Goal: Task Accomplishment & Management: Complete application form

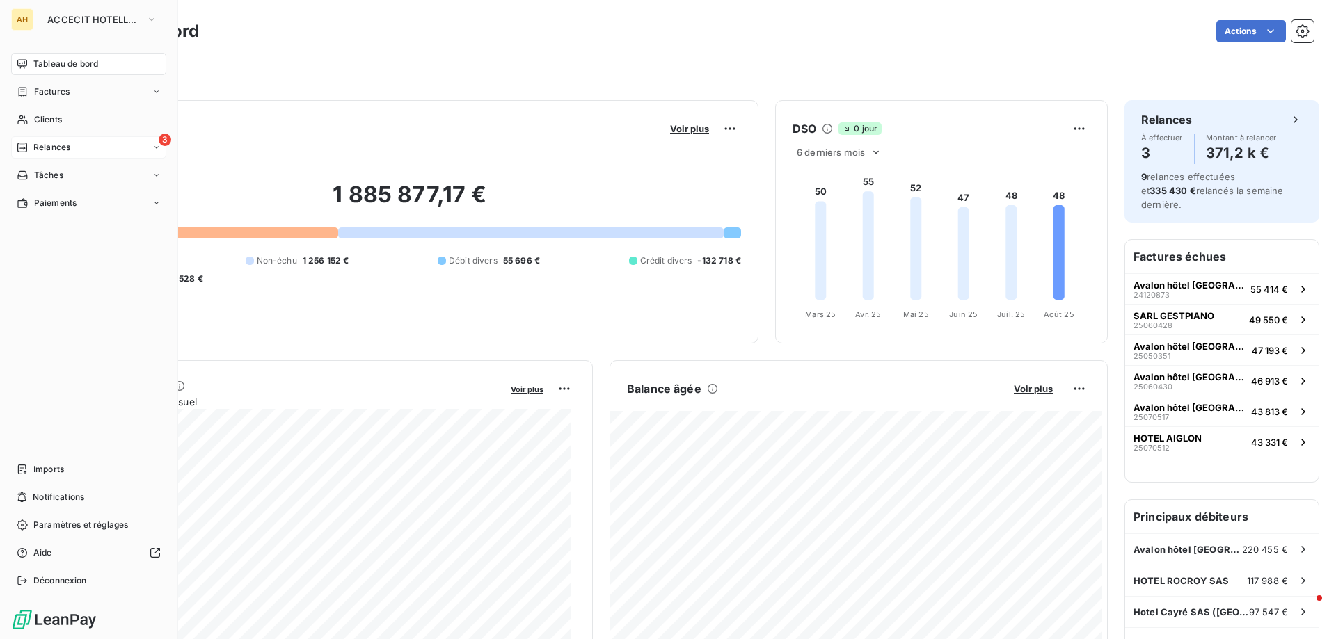
click at [60, 150] on span "Relances" at bounding box center [51, 147] width 37 height 13
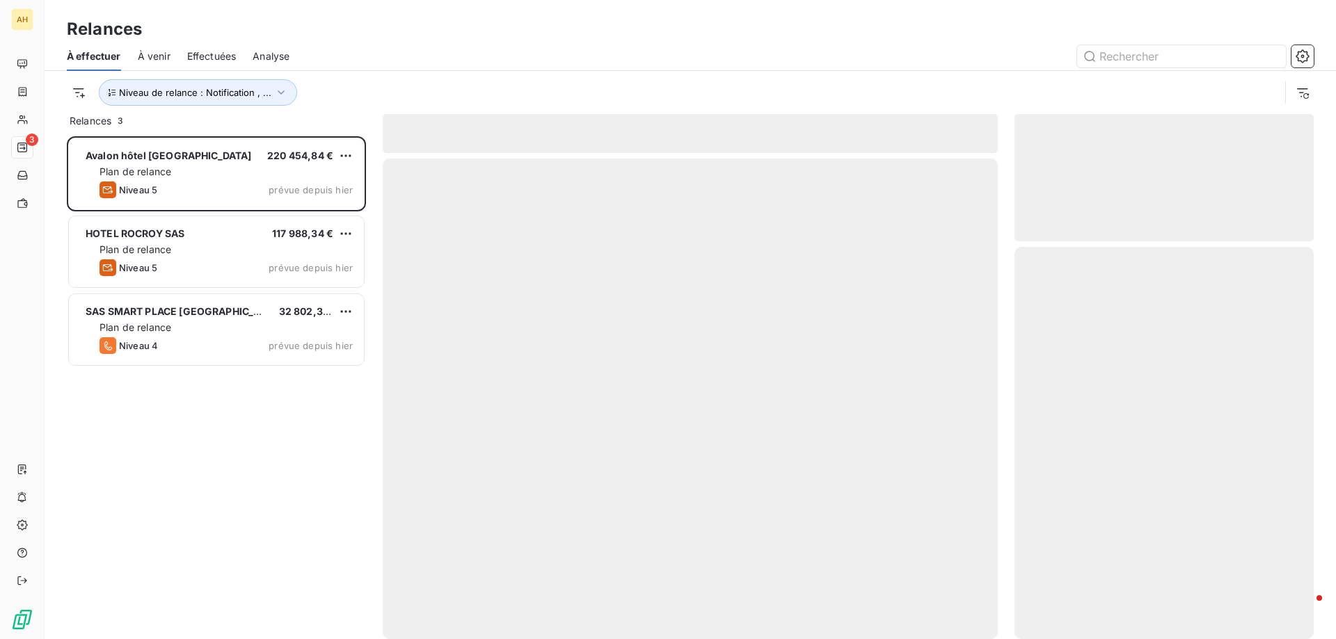
scroll to position [493, 289]
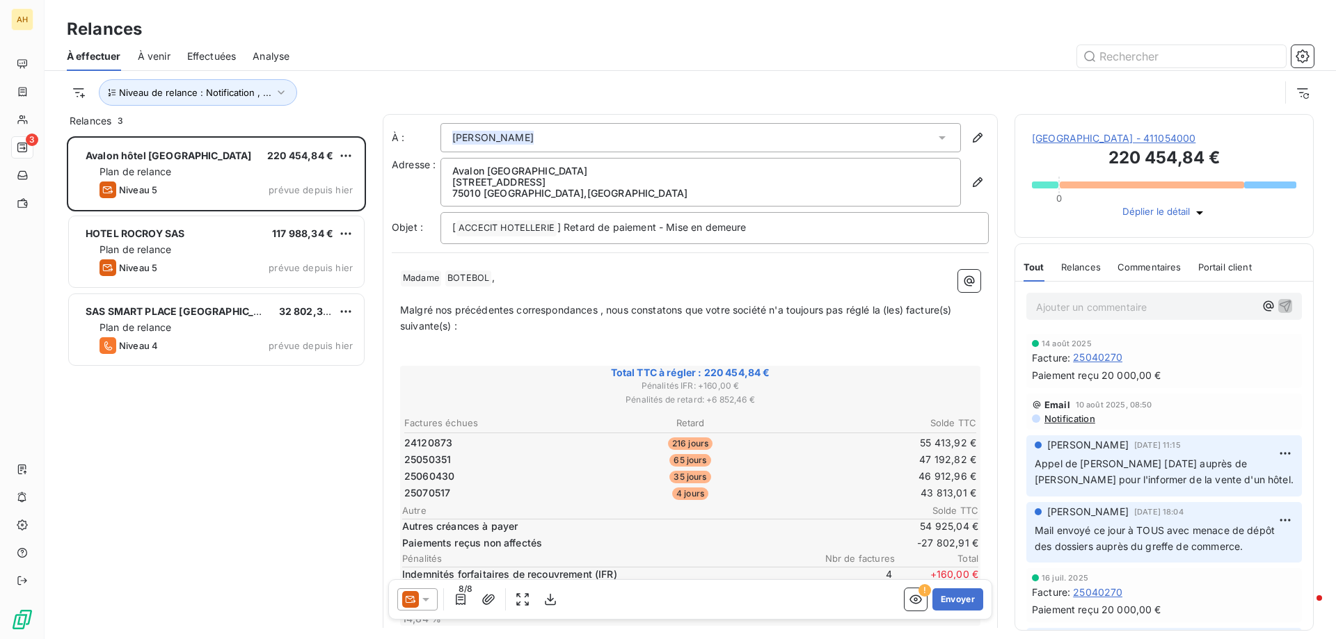
click at [1073, 308] on p "Ajouter un commentaire ﻿" at bounding box center [1146, 306] width 220 height 17
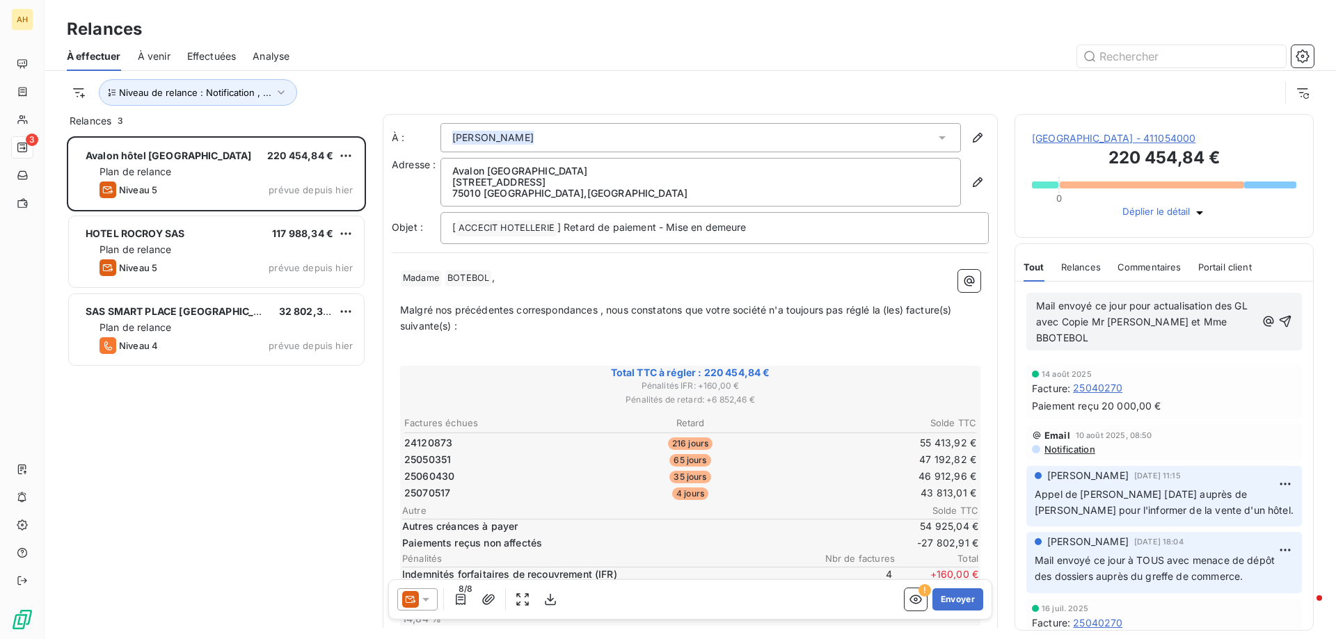
click at [1040, 343] on span "Mail envoyé ce jour pour actualisation des GL avec Copie Mr Chicheportiche et M…" at bounding box center [1143, 322] width 214 height 44
drag, startPoint x: 1122, startPoint y: 344, endPoint x: 997, endPoint y: 287, distance: 137.0
click at [995, 288] on div "Relances 3 Avalon hôtel paris 220 454,84 € Plan de relance Niveau 5 prévue depu…" at bounding box center [690, 376] width 1291 height 525
copy span "Mail envoyé ce jour pour actualisation des GL avec Copie Mr Chicheportiche et M…"
click at [1278, 326] on icon "button" at bounding box center [1285, 321] width 14 height 14
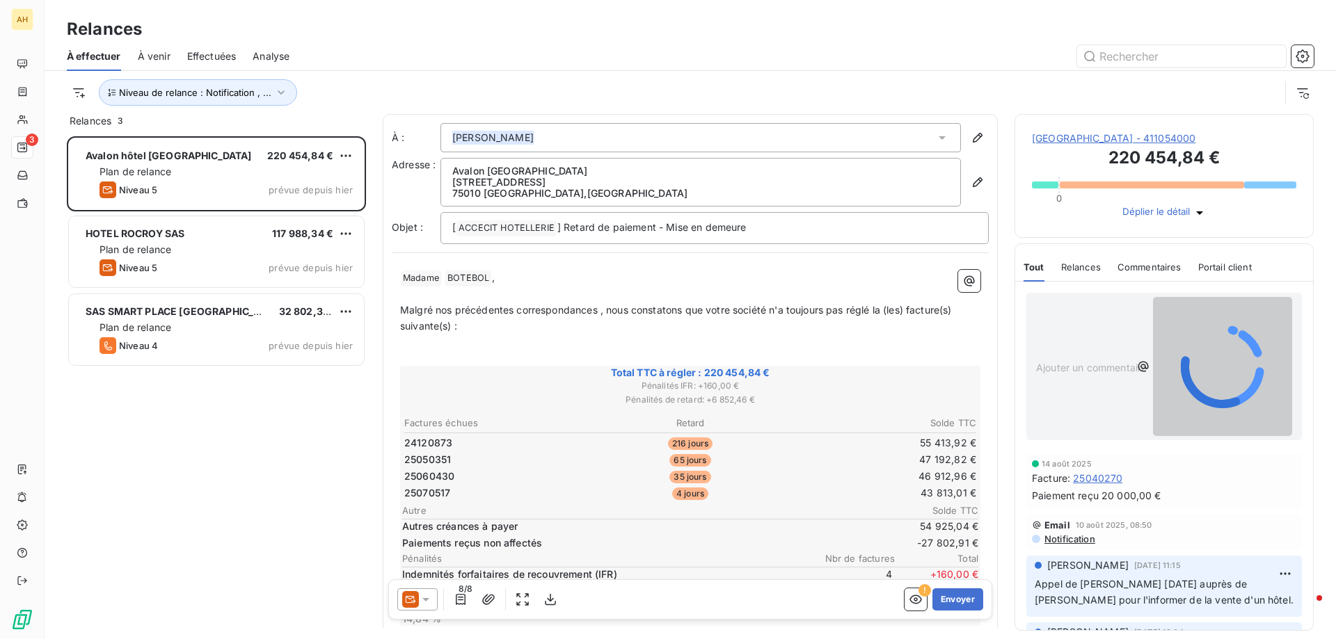
click at [426, 600] on icon at bounding box center [425, 599] width 7 height 3
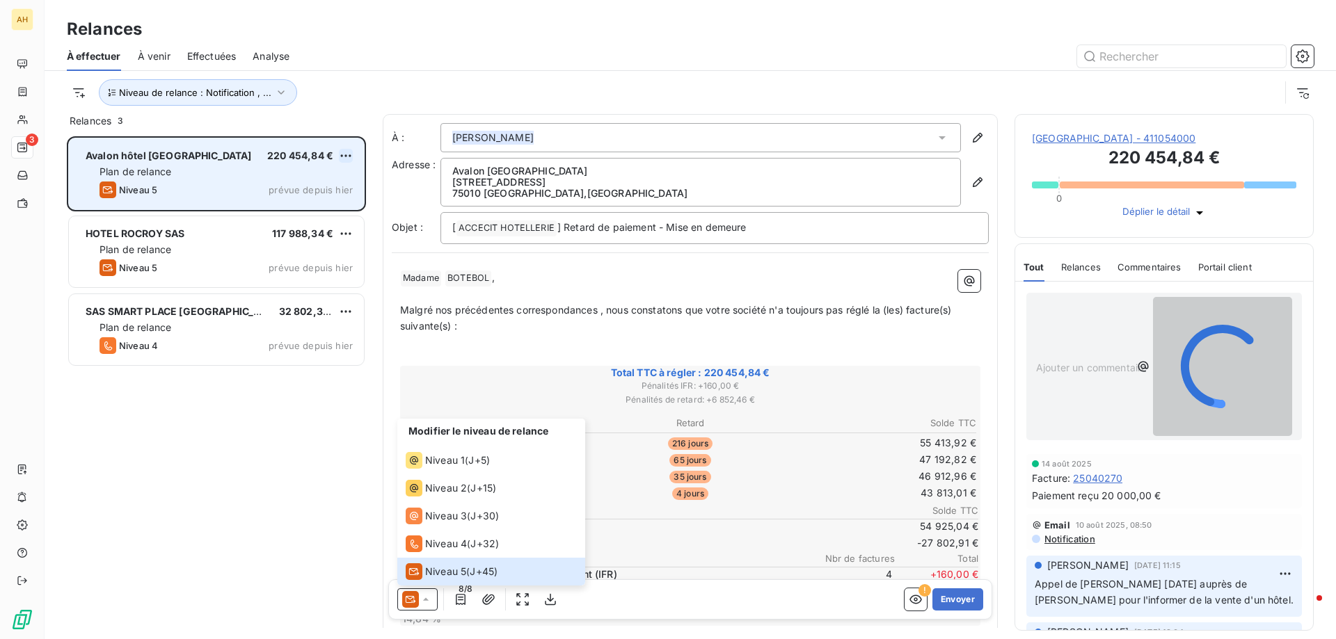
click at [344, 150] on html "AH 3 Relances À effectuer À venir Effectuées Analyse Niveau de relance : Notifi…" at bounding box center [668, 319] width 1336 height 639
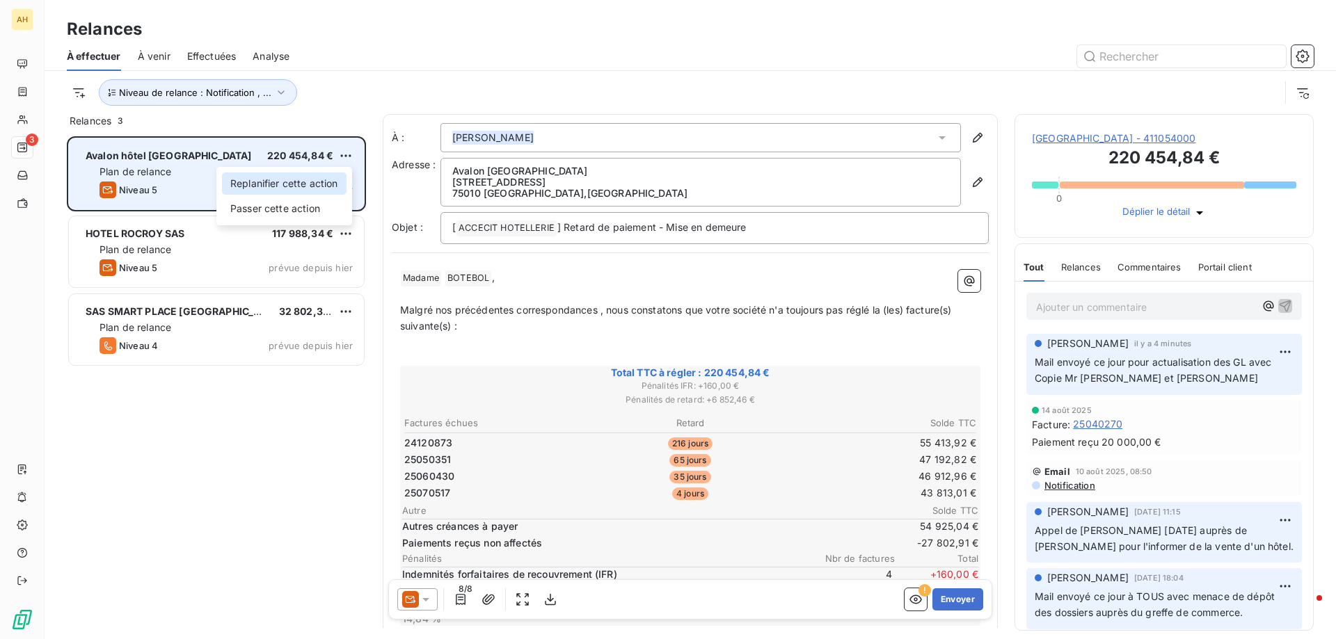
click at [317, 183] on div "Replanifier cette action" at bounding box center [284, 184] width 125 height 22
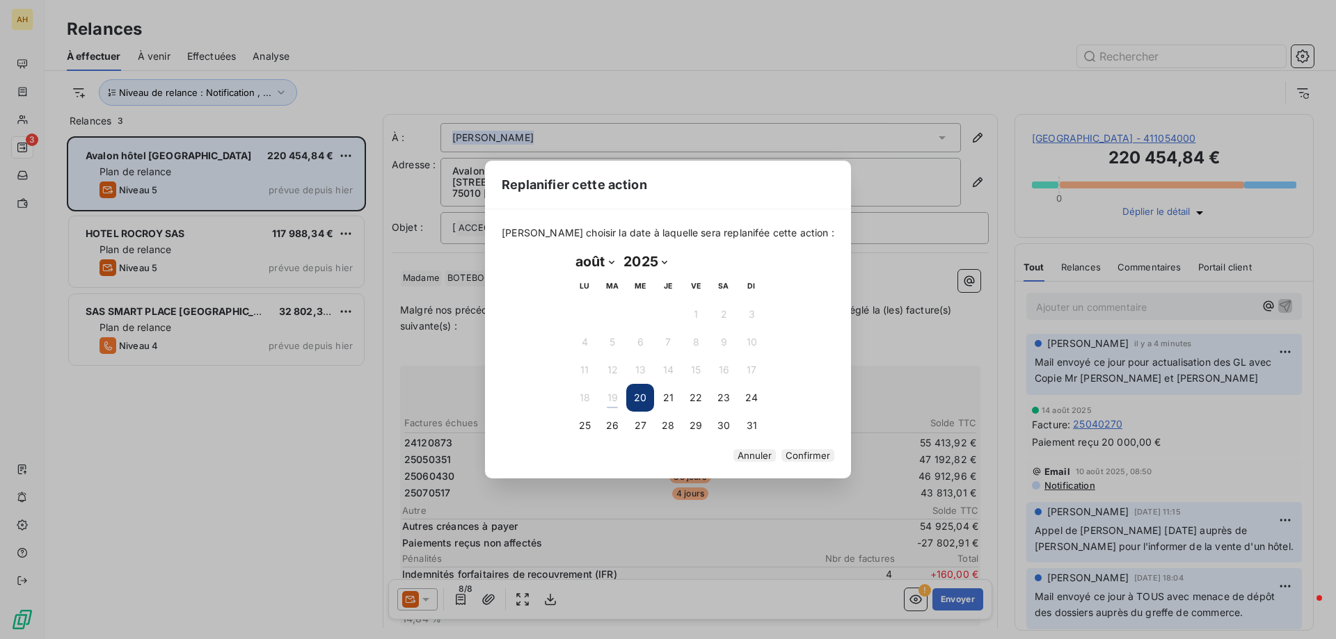
click at [603, 255] on select "janvier février mars avril mai juin juillet août septembre octobre novembre déc…" at bounding box center [594, 261] width 48 height 22
select select "8"
click at [570, 250] on select "janvier février mars avril mai juin juillet août septembre octobre novembre déc…" at bounding box center [594, 261] width 48 height 22
click at [589, 315] on button "1" at bounding box center [584, 315] width 28 height 28
click at [781, 454] on button "Confirmer" at bounding box center [807, 455] width 53 height 13
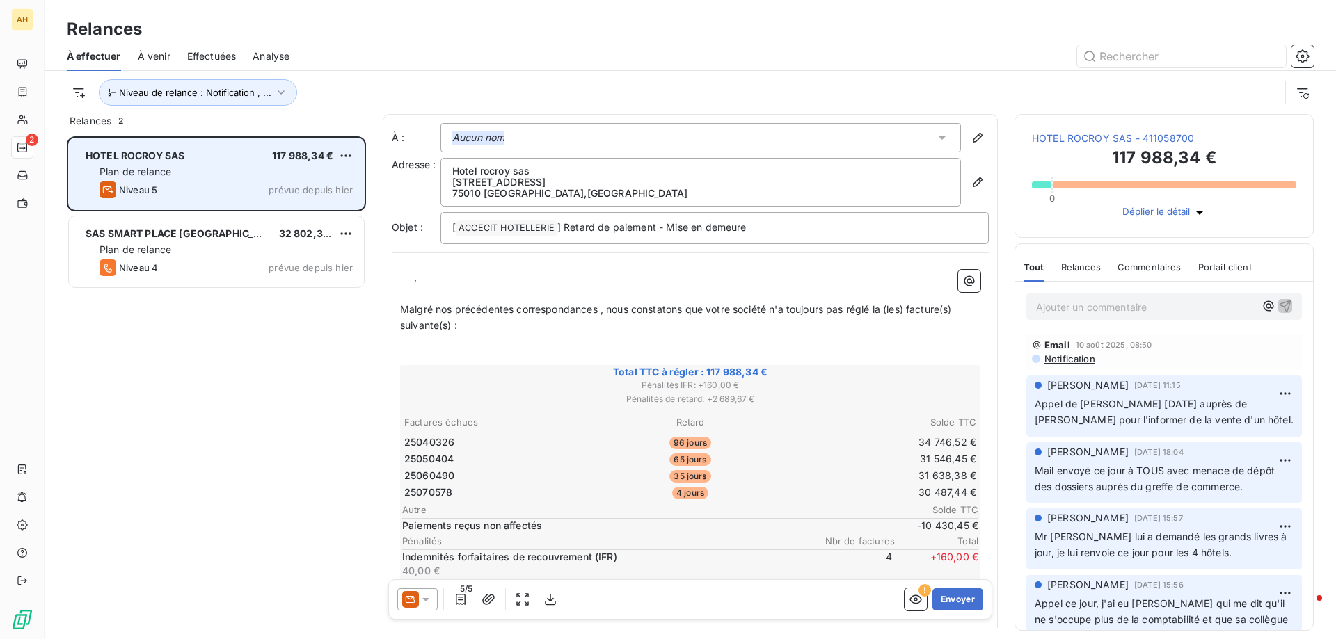
click at [1083, 304] on p "Ajouter un commentaire ﻿" at bounding box center [1146, 306] width 220 height 17
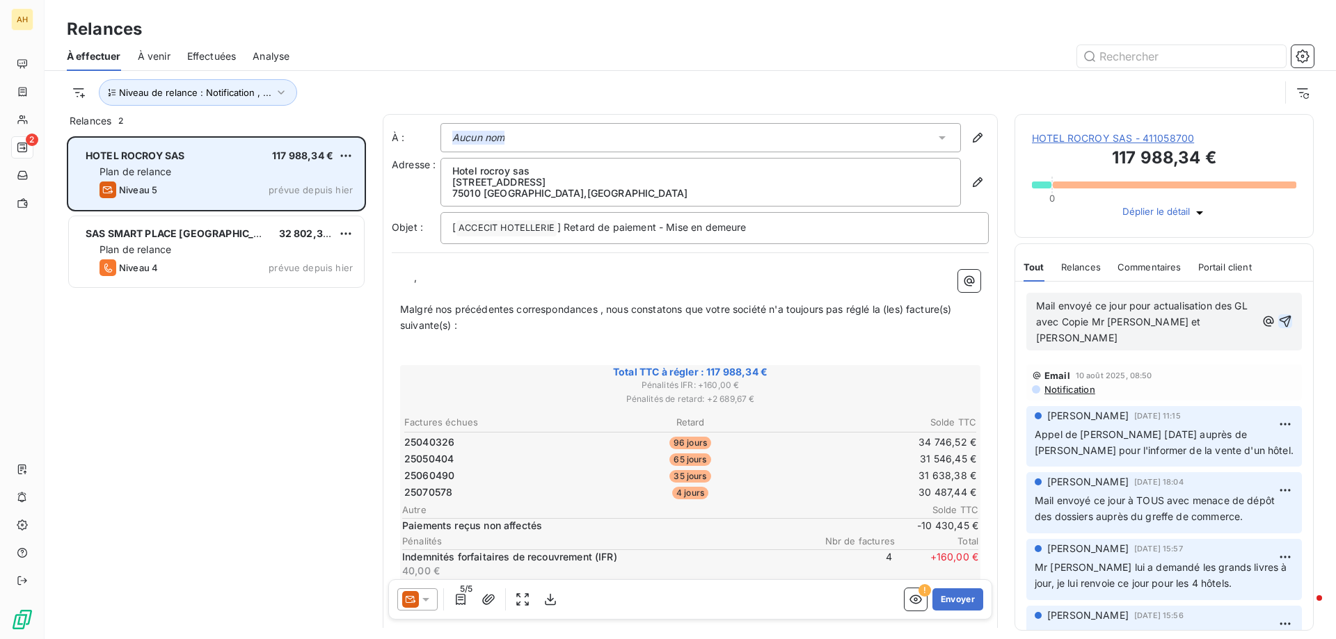
click at [1278, 326] on icon "button" at bounding box center [1285, 321] width 14 height 14
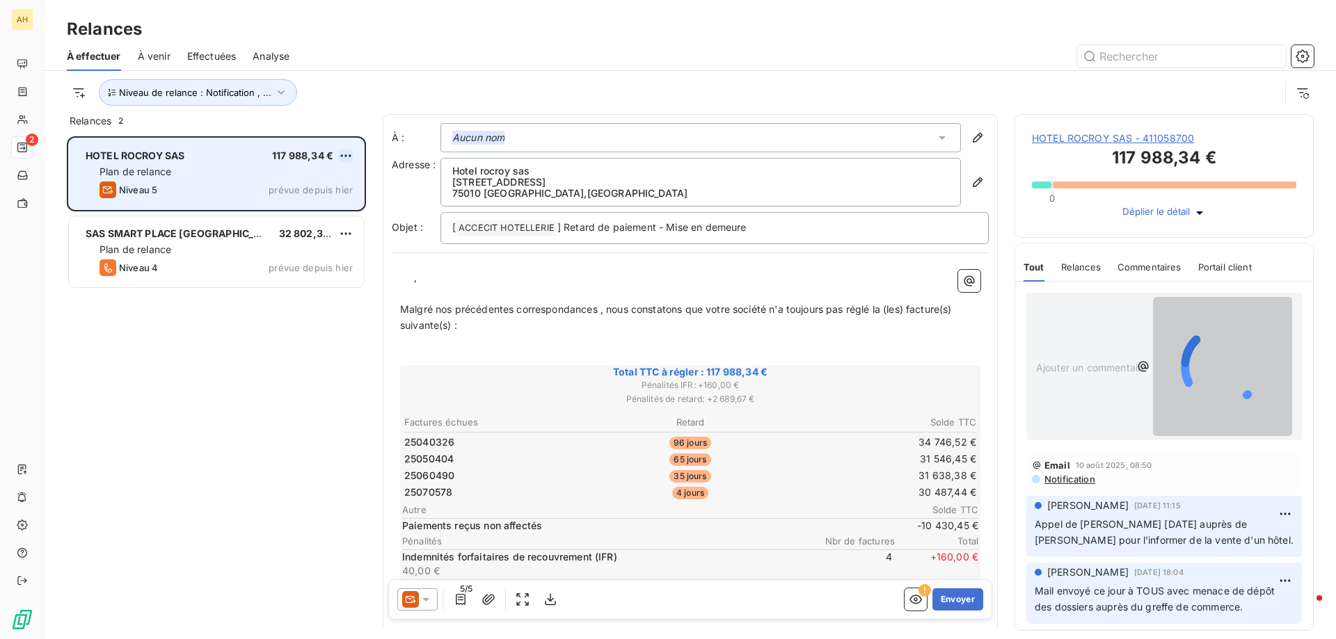
click at [346, 155] on html "AH 2 Relances À effectuer À venir Effectuées Analyse Niveau de relance : Notifi…" at bounding box center [668, 319] width 1336 height 639
click at [328, 183] on div "Replanifier cette action" at bounding box center [284, 184] width 125 height 22
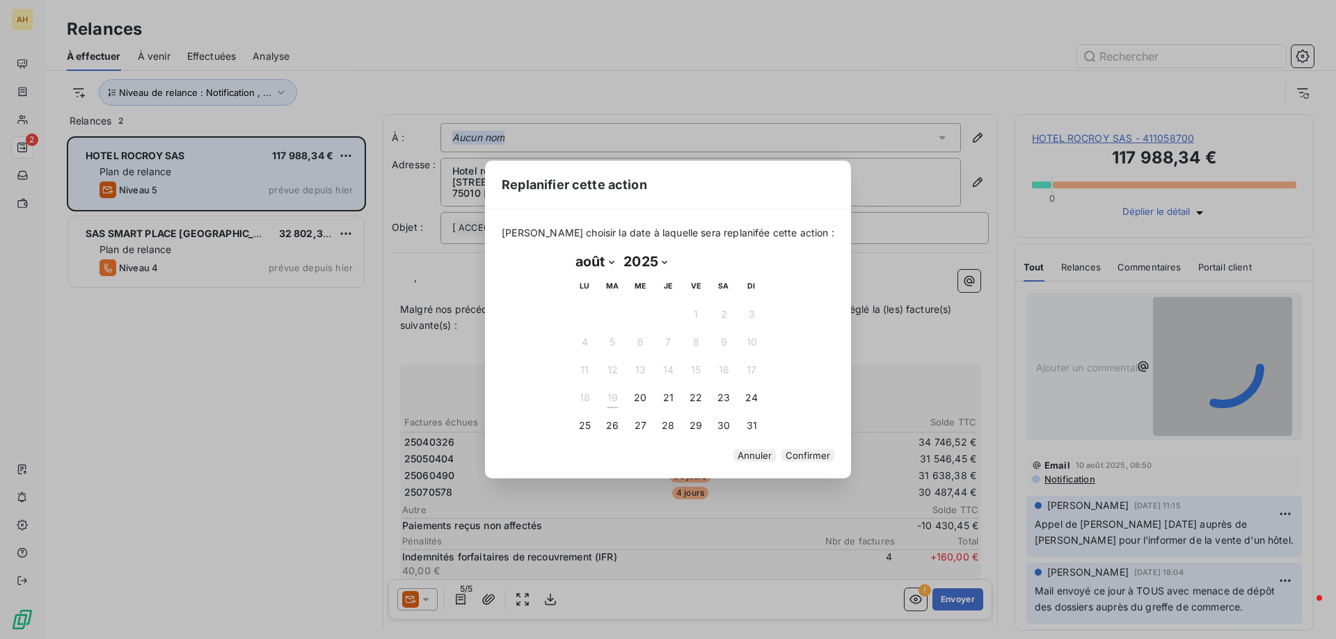
click at [574, 252] on select "janvier février mars avril mai juin juillet août septembre octobre novembre déc…" at bounding box center [594, 261] width 48 height 22
select select "8"
click at [570, 250] on select "janvier février mars avril mai juin juillet août septembre octobre novembre déc…" at bounding box center [594, 261] width 48 height 22
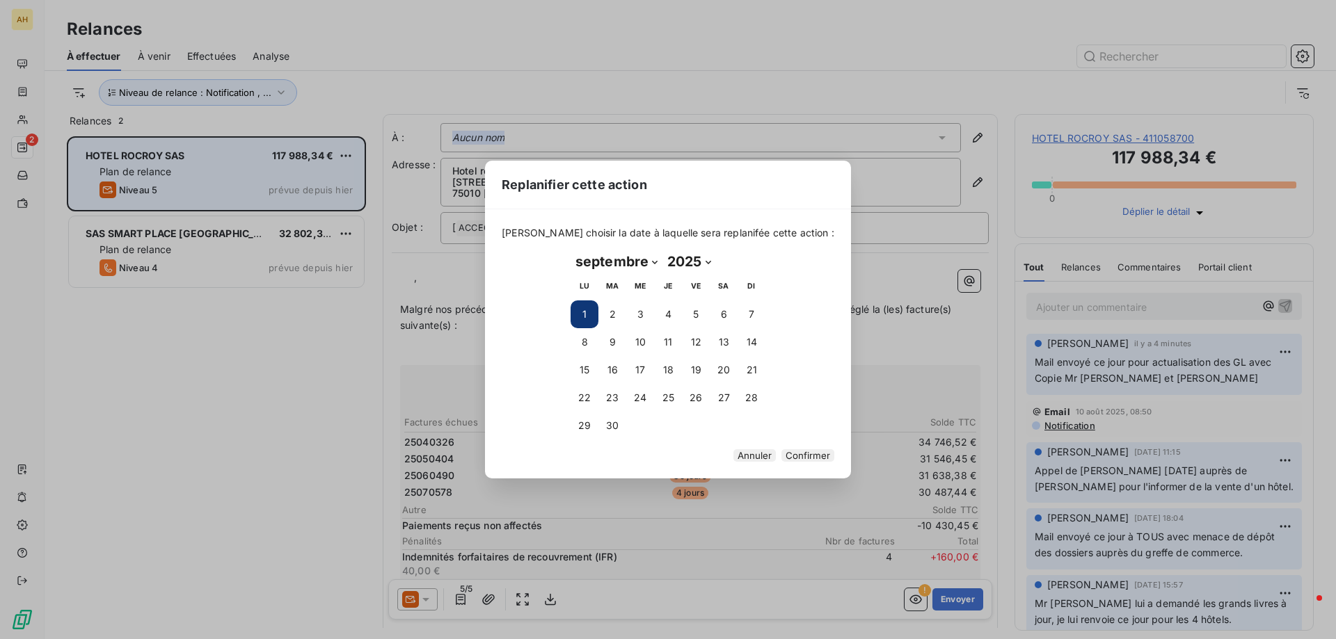
click at [582, 305] on button "1" at bounding box center [584, 315] width 28 height 28
click at [584, 305] on button "1" at bounding box center [584, 315] width 28 height 28
click at [781, 457] on button "Confirmer" at bounding box center [807, 455] width 53 height 13
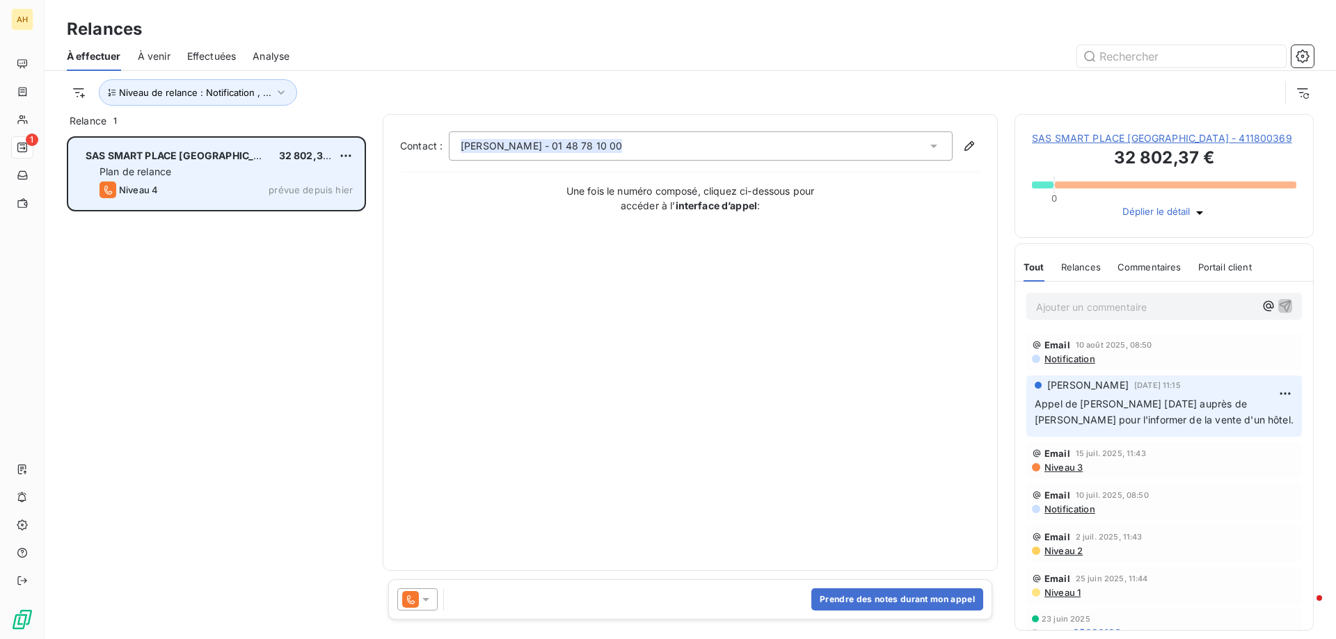
click at [1143, 320] on div "Ajouter un commentaire ﻿" at bounding box center [1164, 306] width 276 height 27
click at [1133, 310] on p "Ajouter un commentaire ﻿" at bounding box center [1146, 306] width 220 height 17
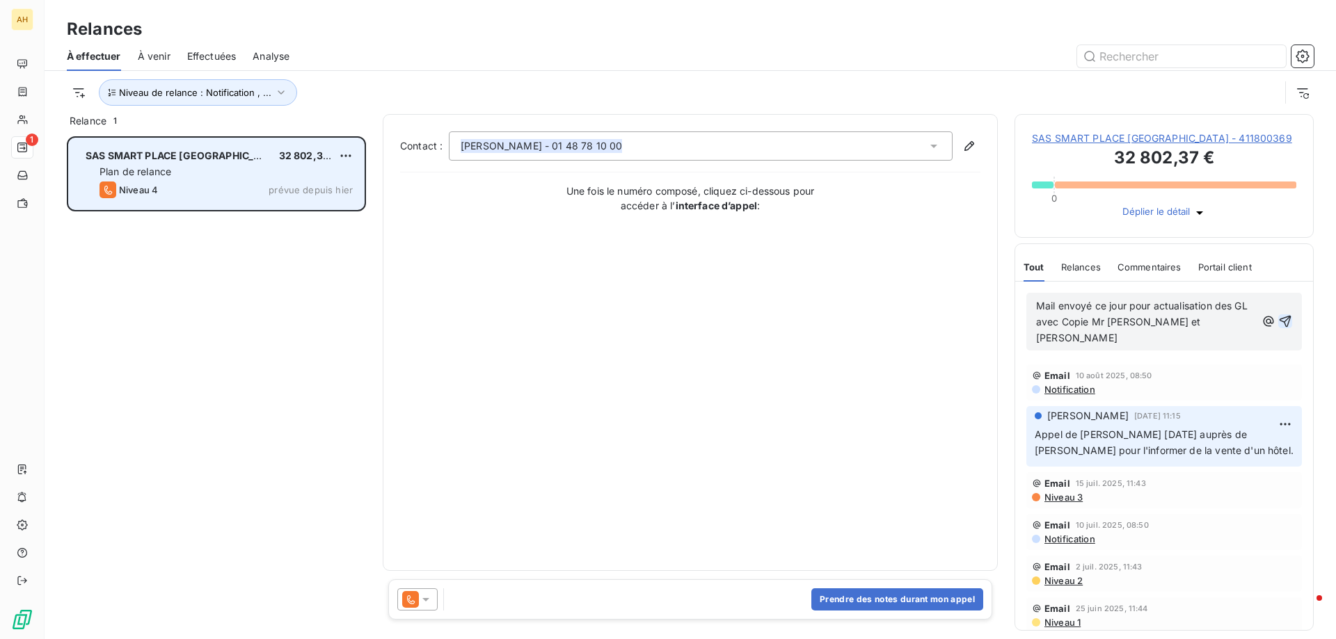
click at [1279, 328] on icon "button" at bounding box center [1285, 321] width 14 height 14
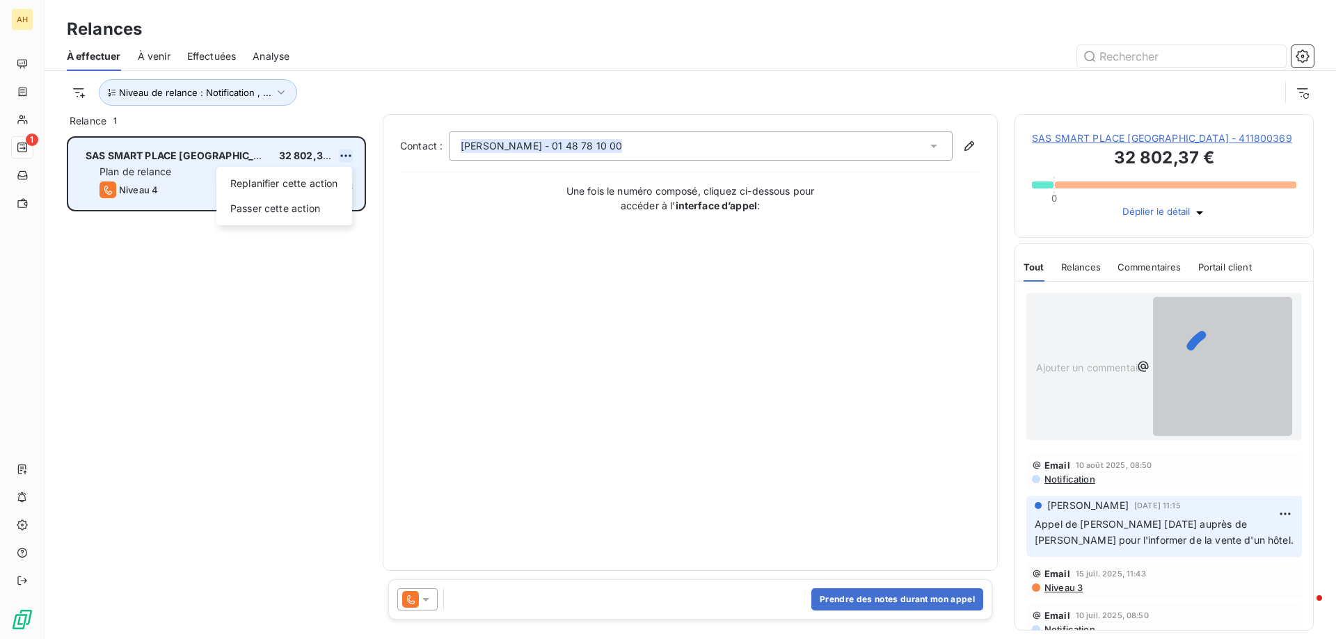
click at [342, 149] on html "AH 1 Relances À effectuer À venir Effectuées Analyse Niveau de relance : Notifi…" at bounding box center [668, 319] width 1336 height 639
click at [328, 180] on div "Replanifier cette action" at bounding box center [284, 184] width 125 height 22
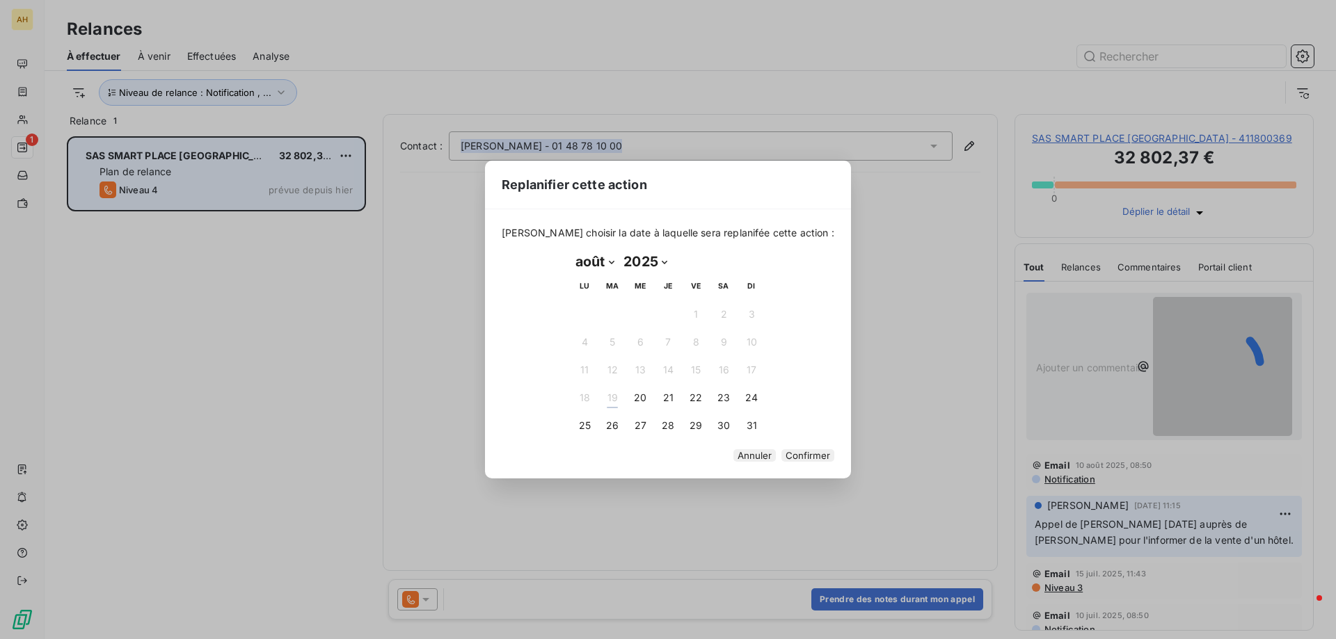
click at [584, 250] on select "janvier février mars avril mai juin juillet août septembre octobre novembre déc…" at bounding box center [594, 261] width 48 height 22
select select "8"
click at [570, 250] on select "janvier février mars avril mai juin juillet août septembre octobre novembre déc…" at bounding box center [594, 261] width 48 height 22
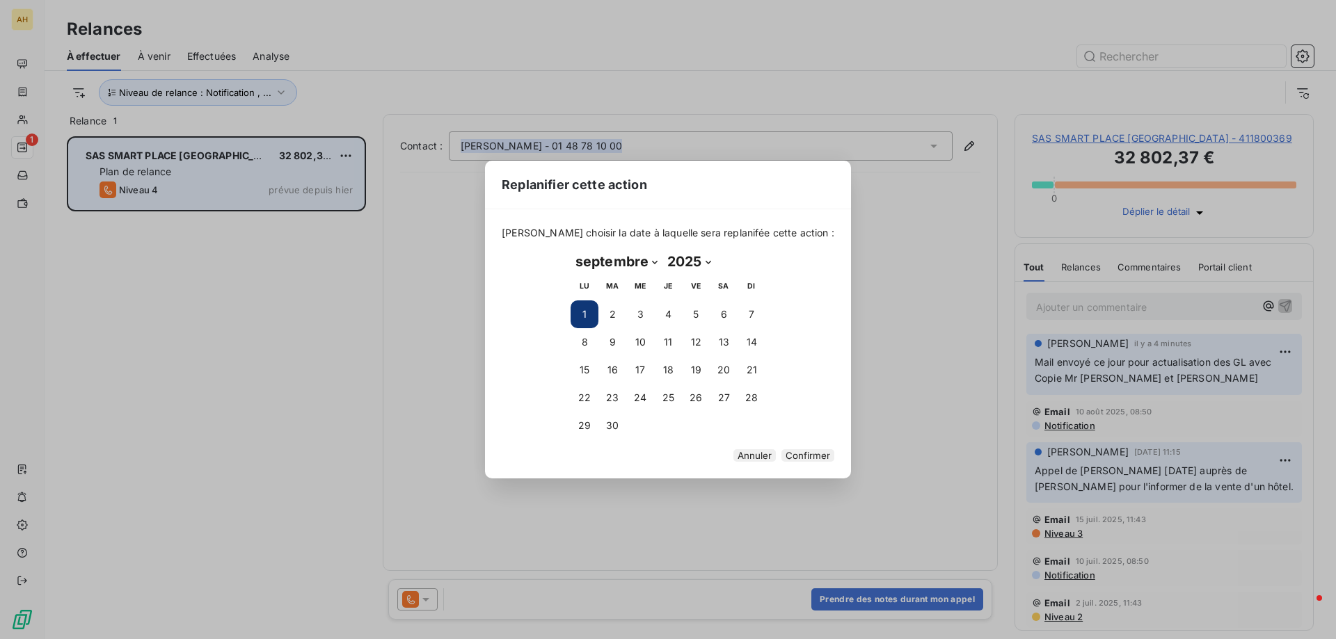
click at [781, 454] on button "Confirmer" at bounding box center [807, 455] width 53 height 13
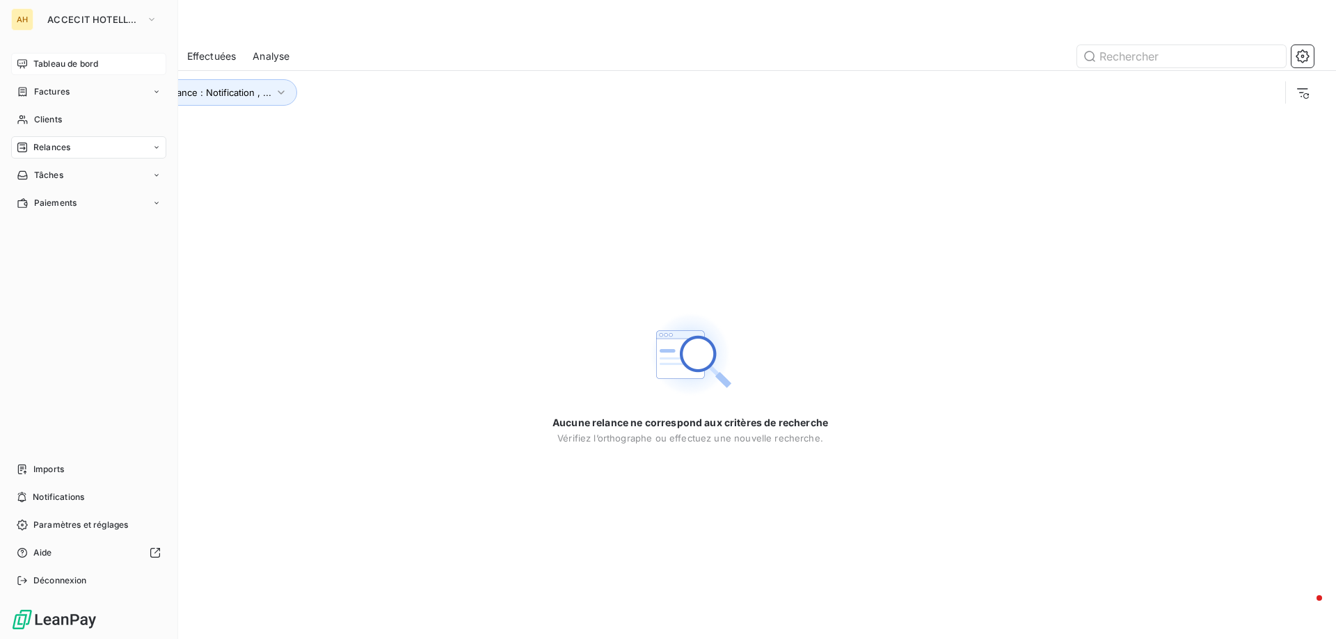
click at [79, 63] on span "Tableau de bord" at bounding box center [65, 64] width 65 height 13
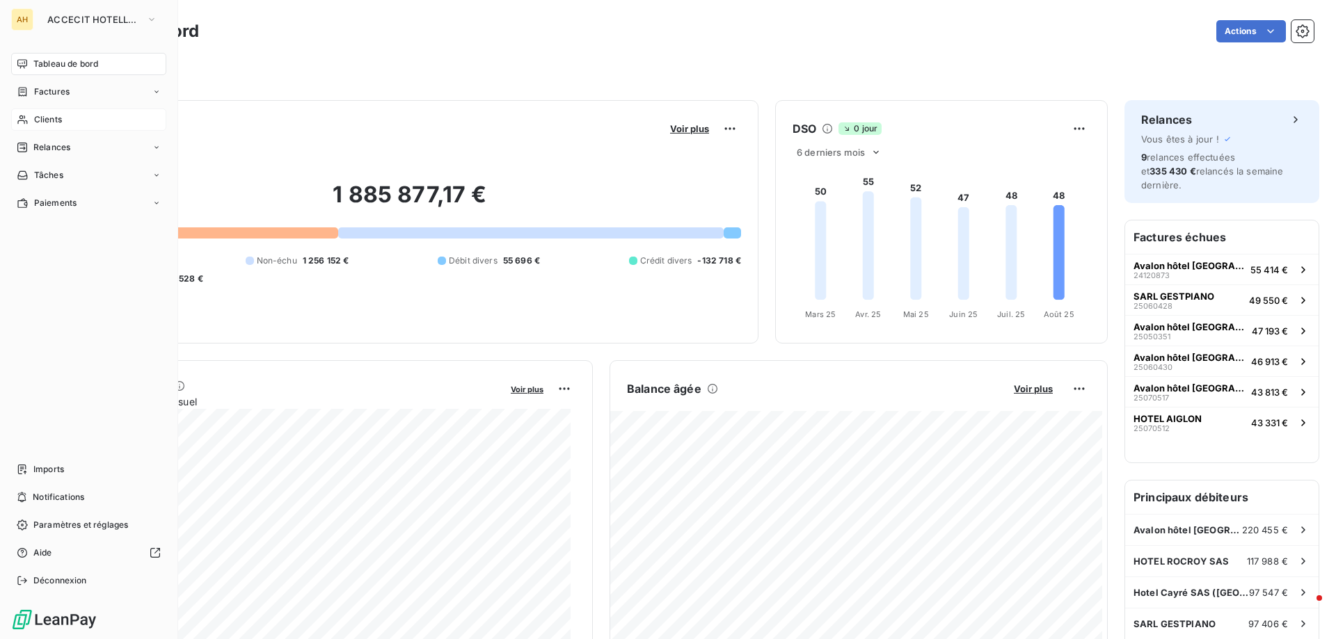
click at [62, 122] on span "Clients" at bounding box center [48, 119] width 28 height 13
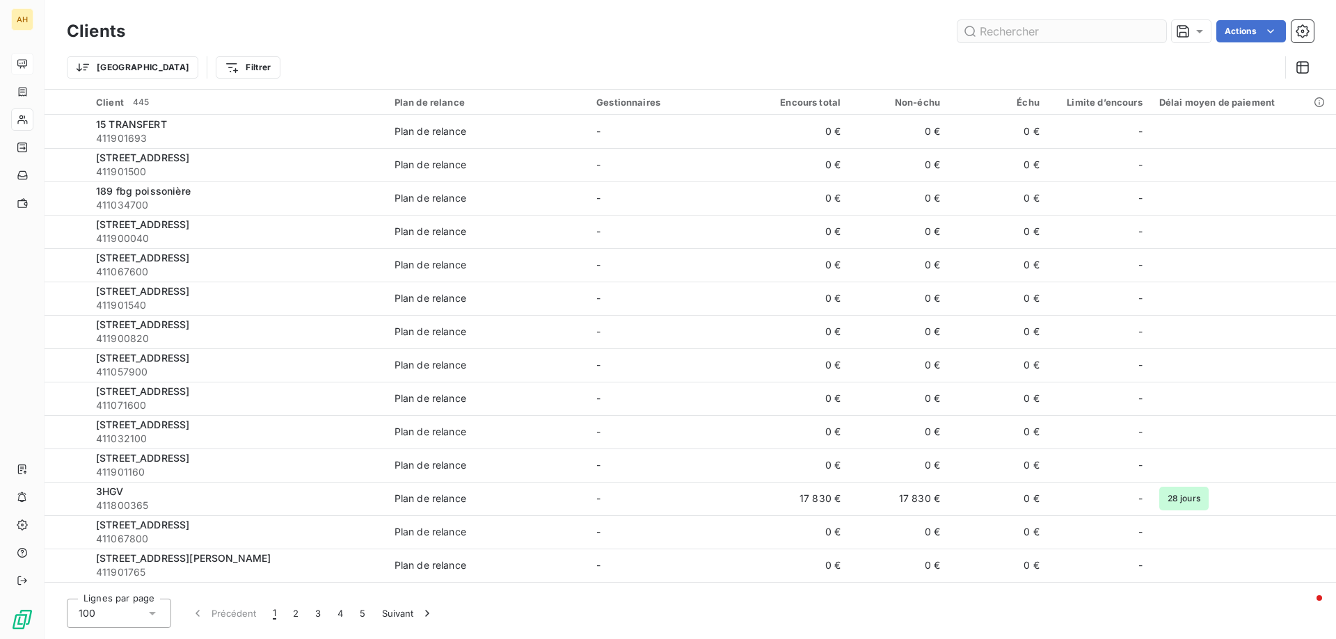
drag, startPoint x: 971, startPoint y: 26, endPoint x: 981, endPoint y: 28, distance: 10.0
click at [981, 28] on input "text" at bounding box center [1061, 31] width 209 height 22
click at [1001, 35] on input "text" at bounding box center [1061, 31] width 209 height 22
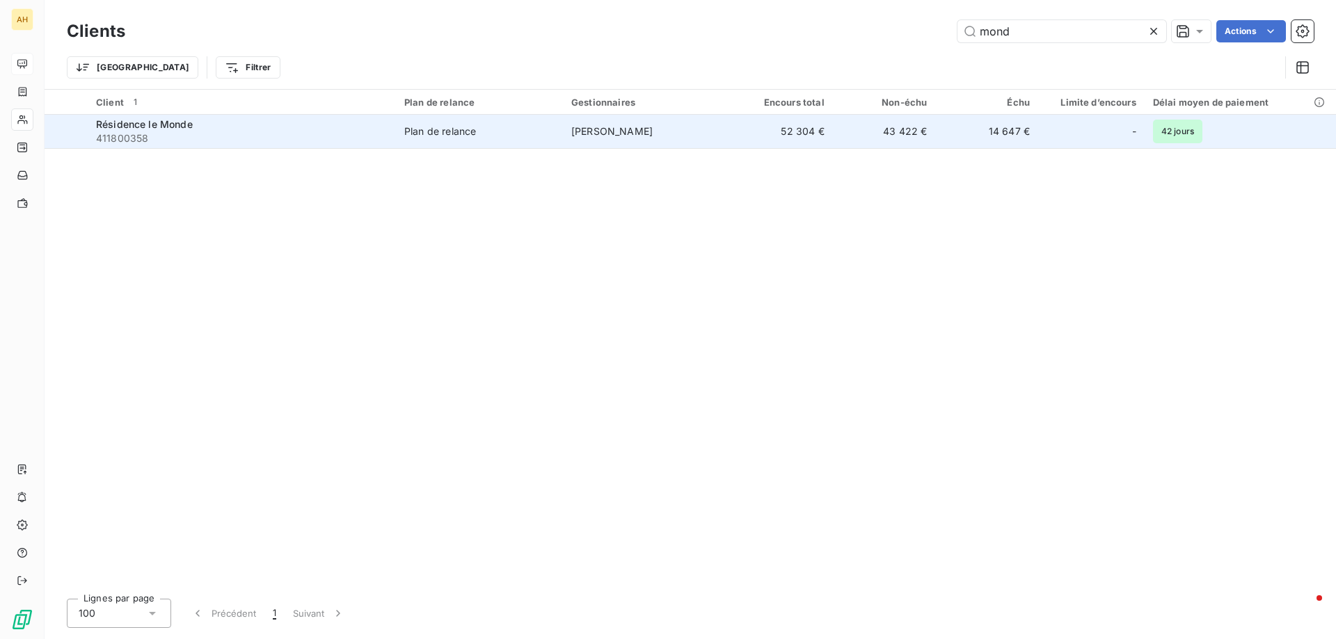
type input "mond"
click at [147, 120] on span "Résidence le Monde" at bounding box center [144, 124] width 97 height 12
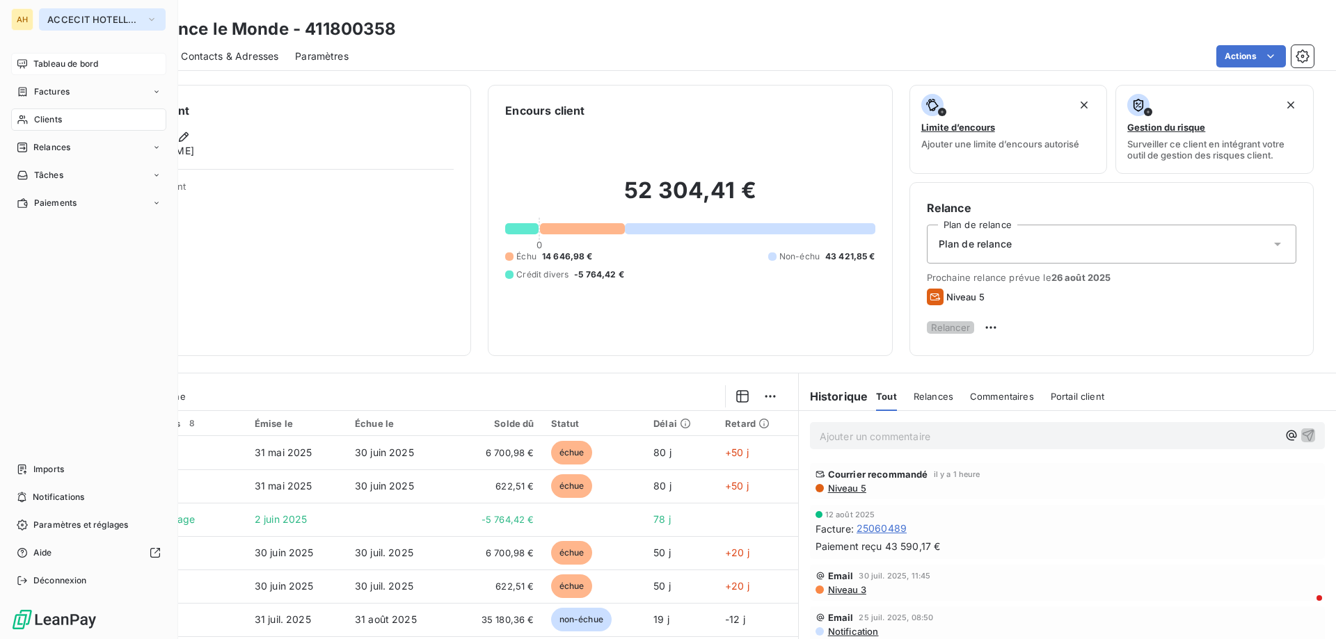
click at [75, 18] on span "ACCECIT HOTELLERIE" at bounding box center [93, 19] width 93 height 11
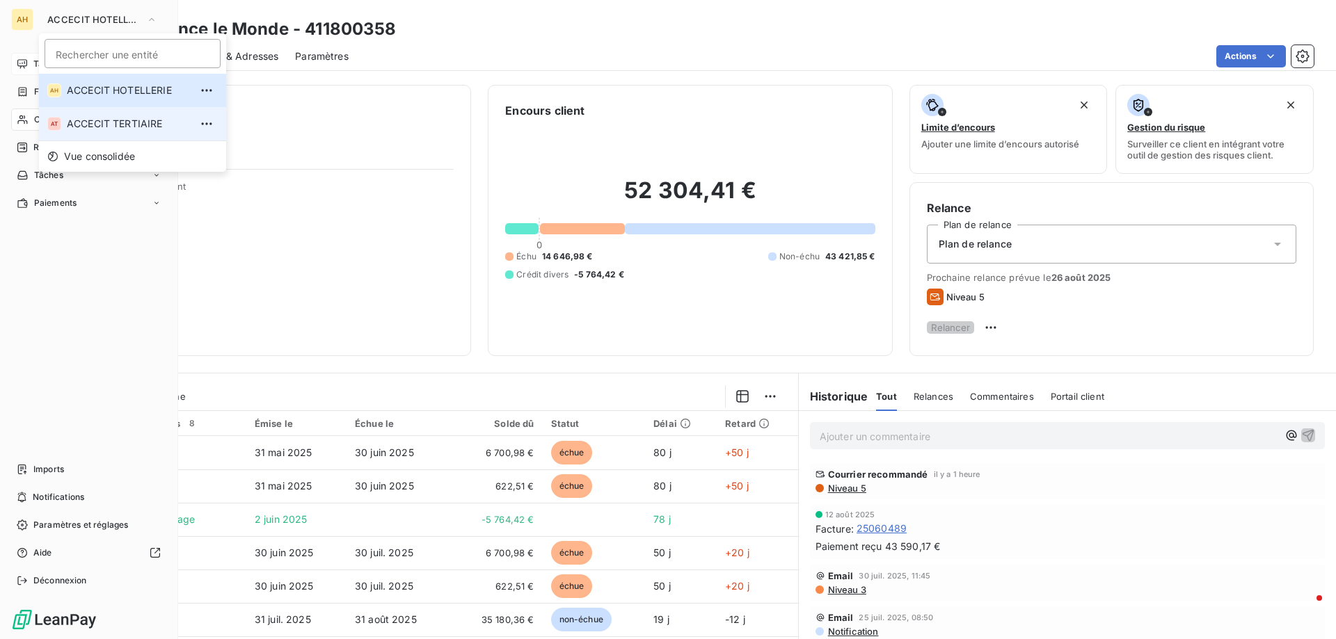
click at [109, 124] on span "ACCECIT TERTIAIRE" at bounding box center [128, 124] width 123 height 14
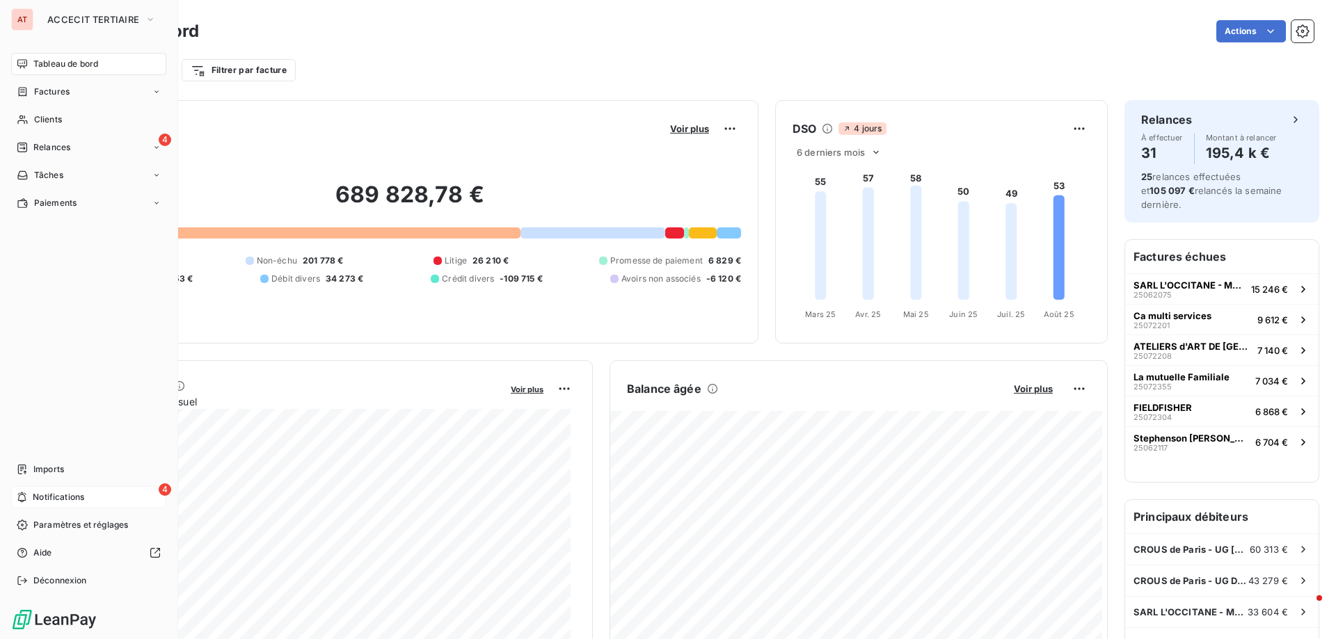
click at [70, 499] on span "Notifications" at bounding box center [58, 497] width 51 height 13
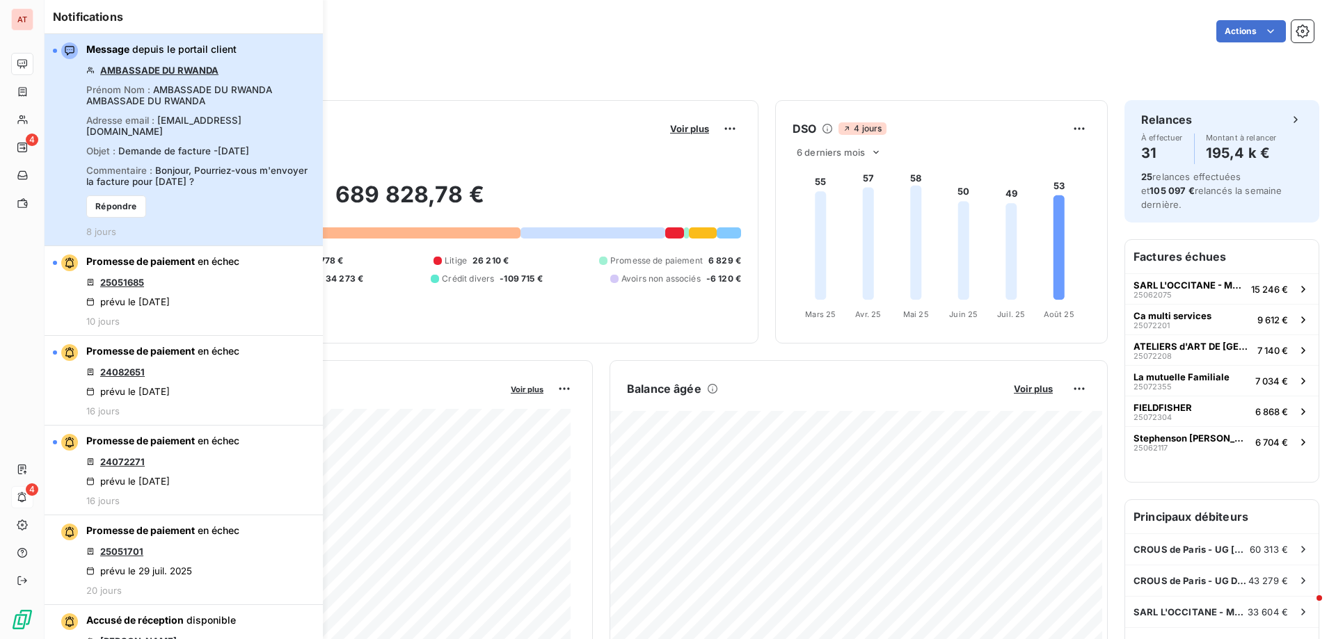
click at [191, 152] on span "Demande de facture -[DATE]" at bounding box center [183, 150] width 131 height 11
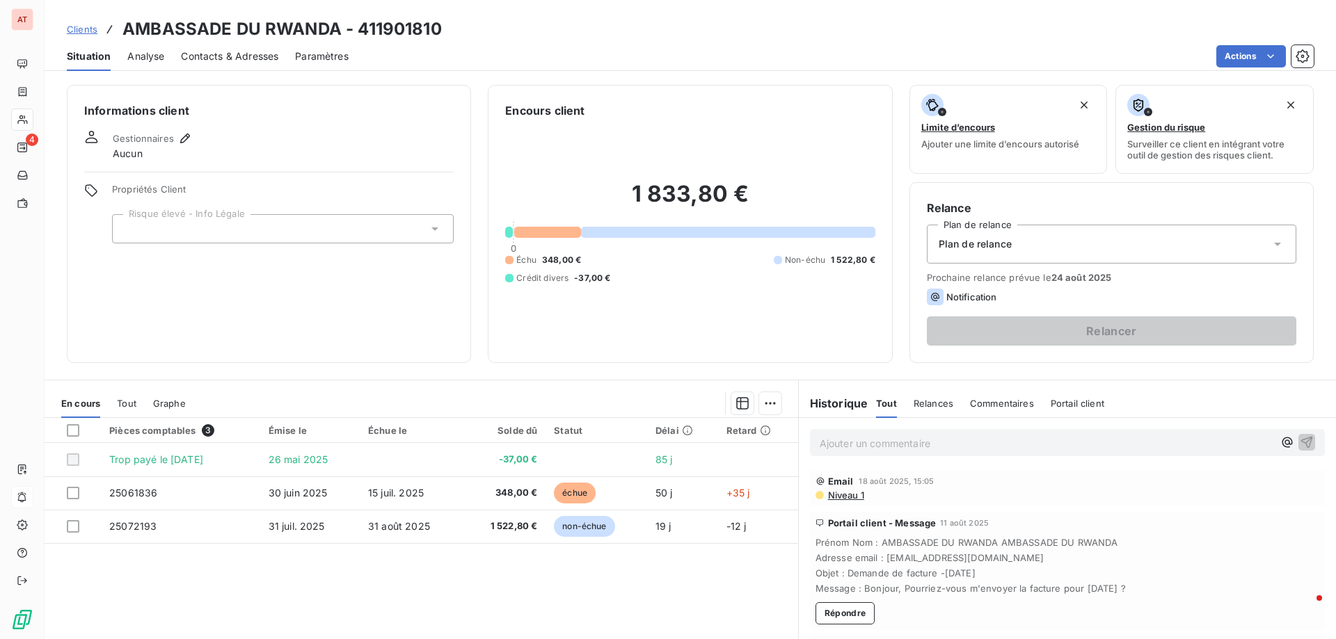
drag, startPoint x: 1045, startPoint y: 563, endPoint x: 879, endPoint y: 557, distance: 166.4
click at [879, 557] on span "Adresse email : [EMAIL_ADDRESS][DOMAIN_NAME]" at bounding box center [1067, 557] width 504 height 11
copy span "[EMAIL_ADDRESS][DOMAIN_NAME]"
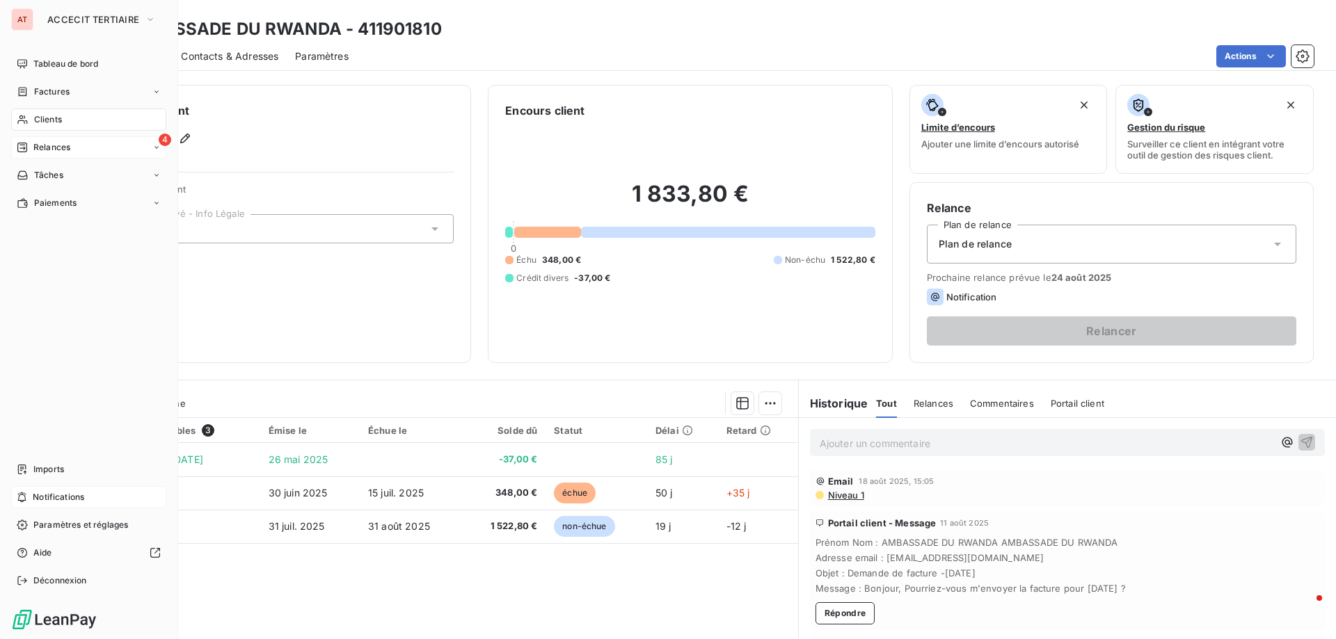
click at [97, 145] on div "4 Relances" at bounding box center [88, 147] width 155 height 22
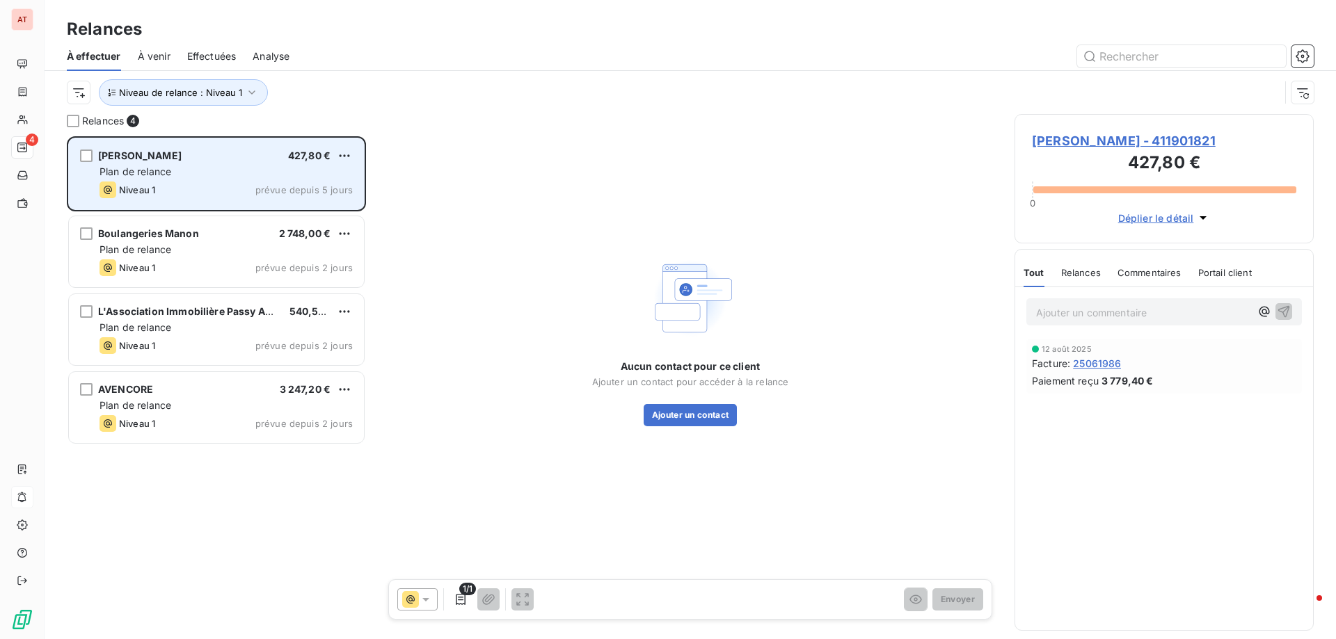
scroll to position [493, 289]
click at [193, 154] on div "JW ANDERSON 427,80 €" at bounding box center [225, 156] width 253 height 13
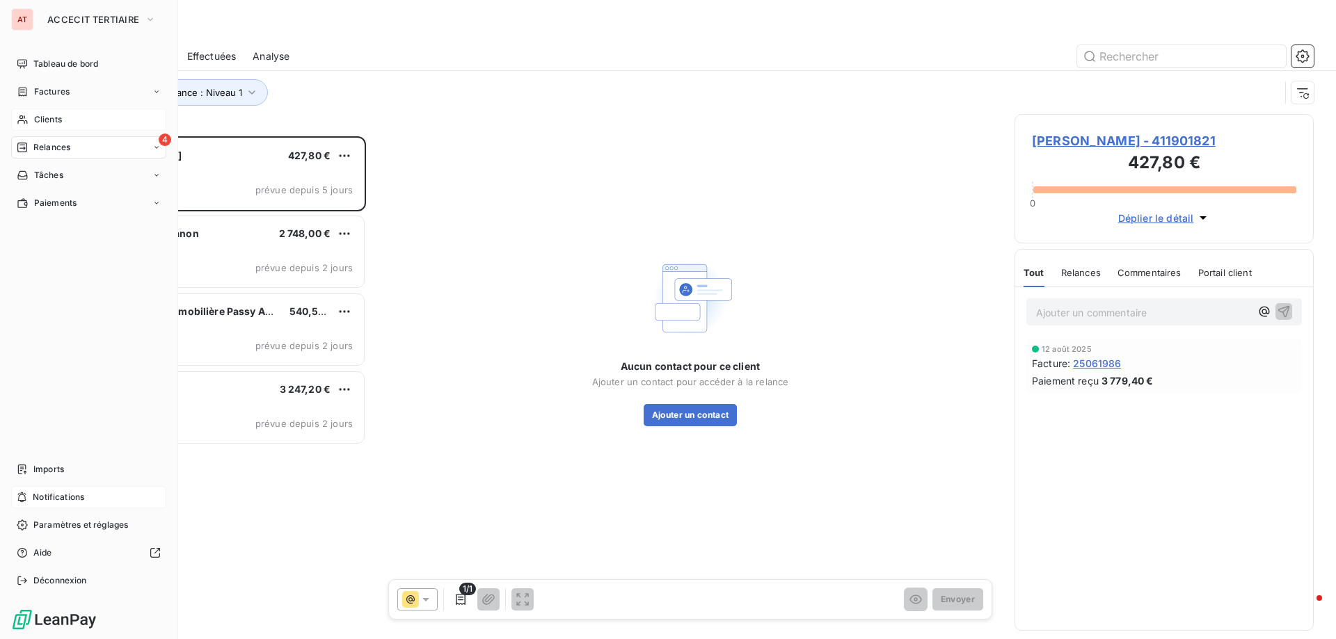
click at [60, 119] on span "Clients" at bounding box center [48, 119] width 28 height 13
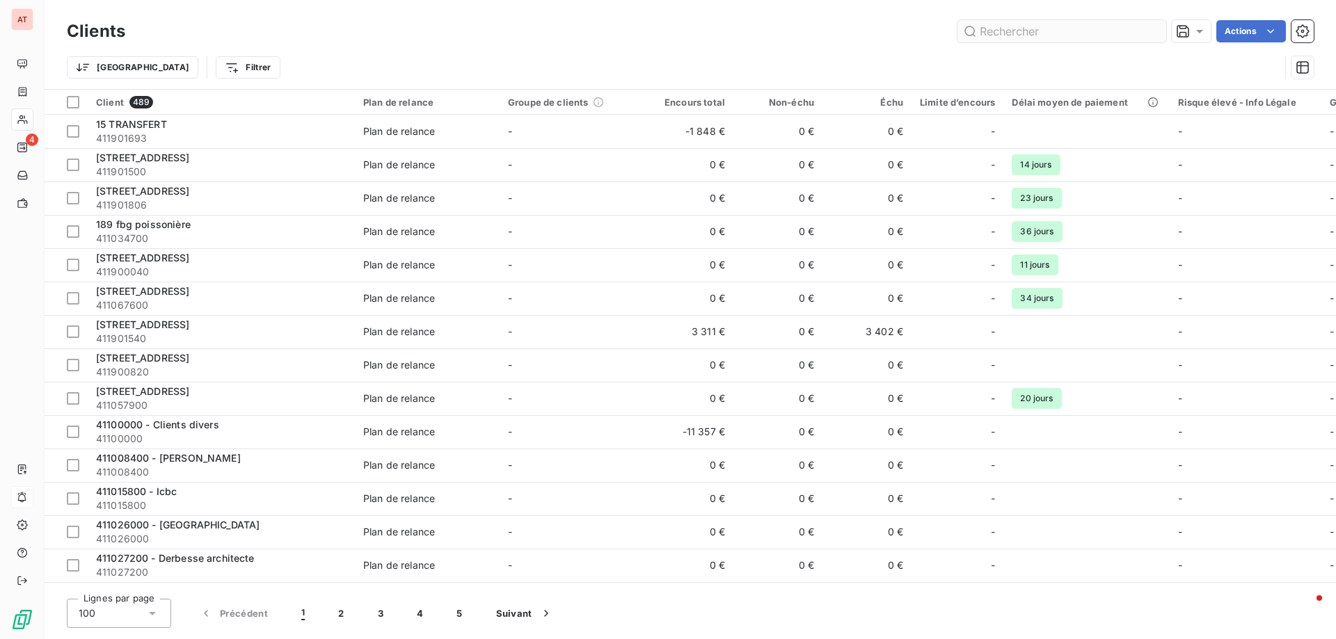
click at [1037, 24] on input "text" at bounding box center [1061, 31] width 209 height 22
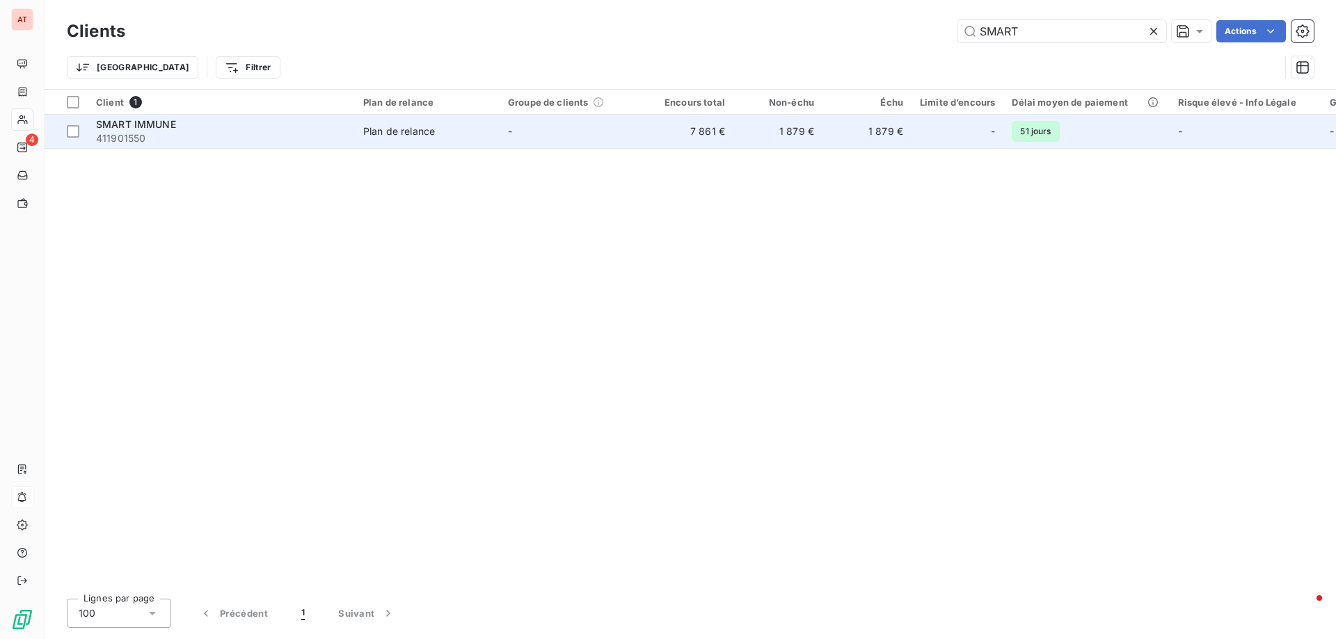
type input "SMART"
click at [144, 130] on div "SMART IMMUNE" at bounding box center [221, 125] width 250 height 14
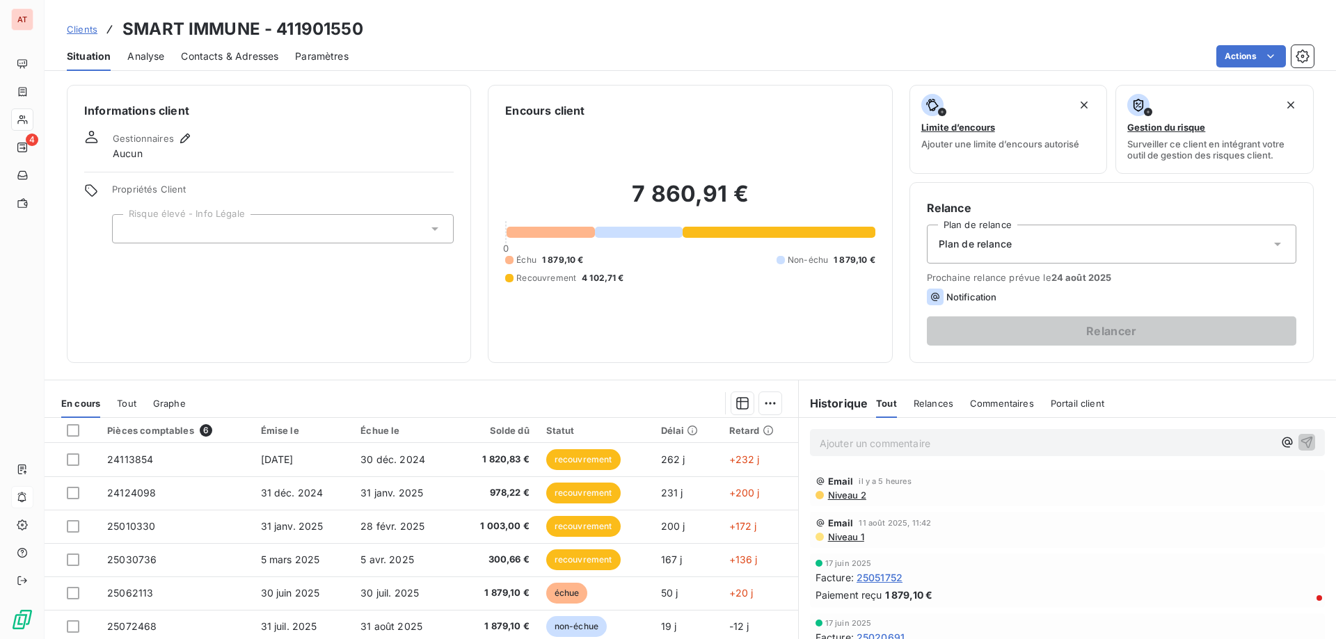
click at [204, 60] on span "Contacts & Adresses" at bounding box center [229, 56] width 97 height 14
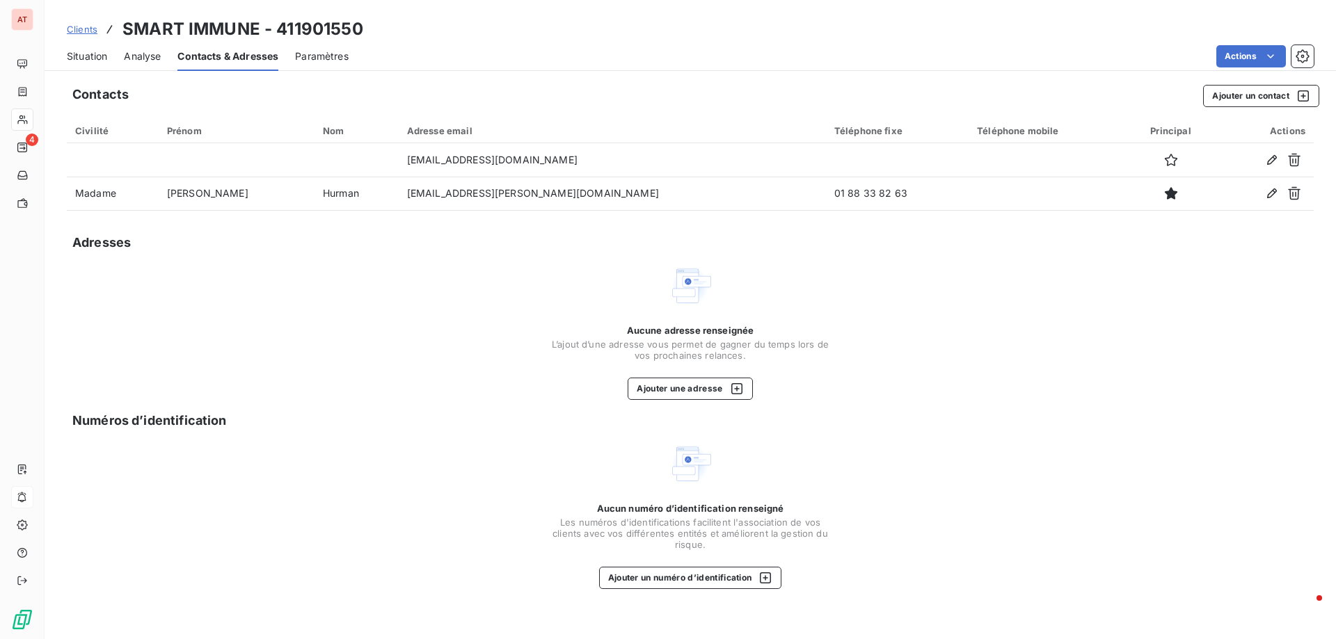
drag, startPoint x: 140, startPoint y: 60, endPoint x: 255, endPoint y: 63, distance: 114.8
click at [141, 60] on span "Analyse" at bounding box center [142, 56] width 37 height 14
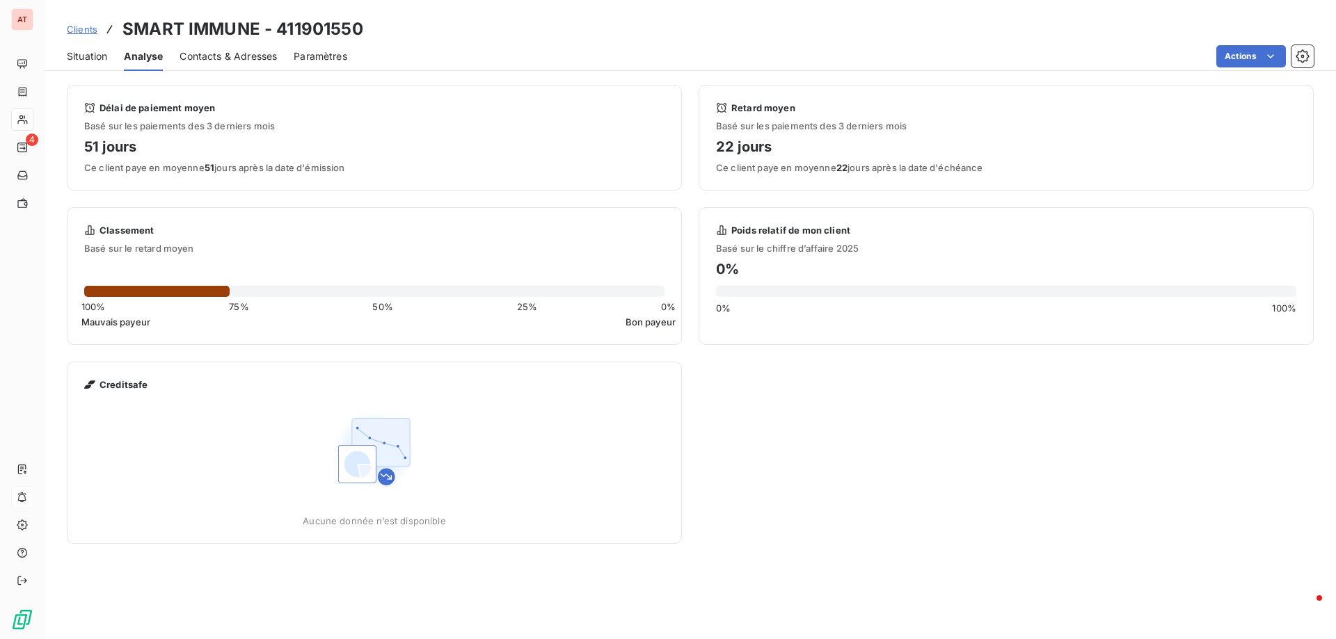
click at [266, 58] on span "Contacts & Adresses" at bounding box center [227, 56] width 97 height 14
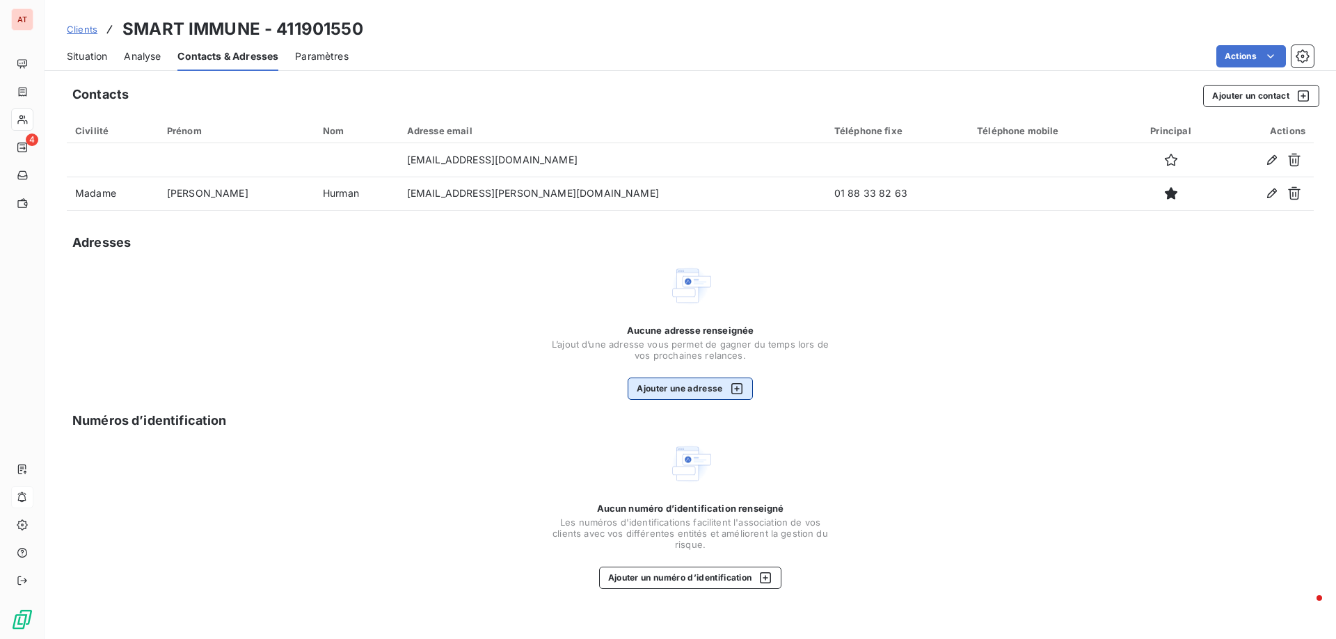
click at [680, 394] on button "Ajouter une adresse" at bounding box center [690, 389] width 125 height 22
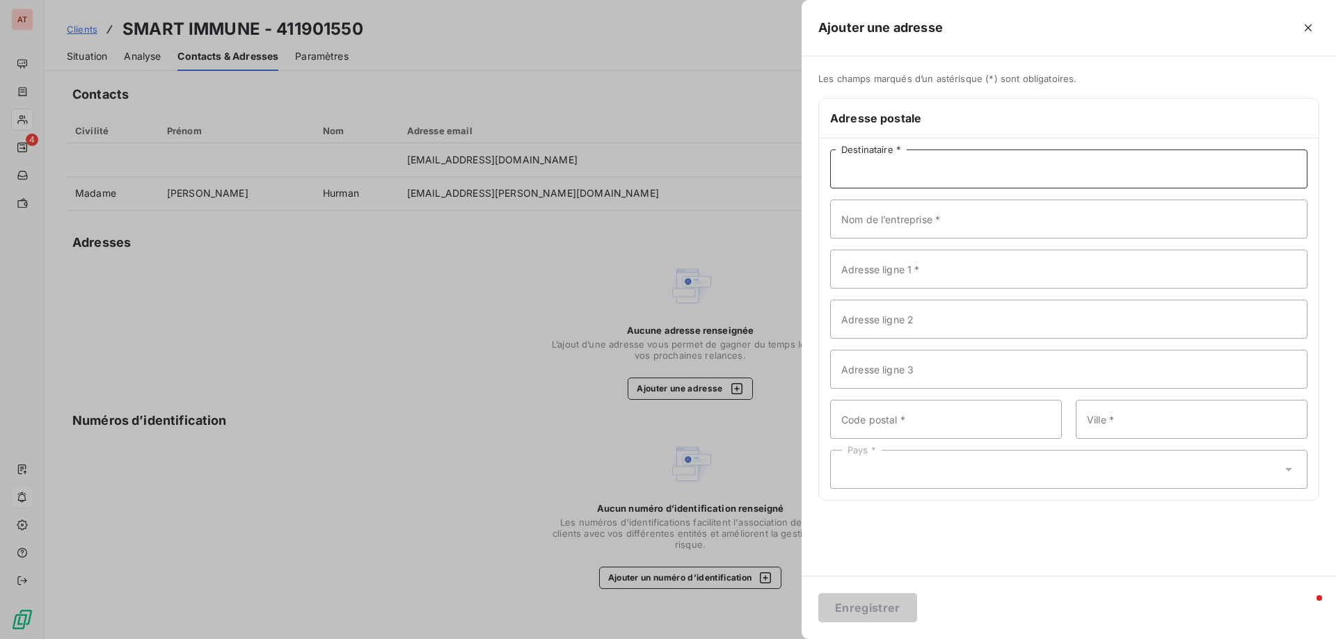
click at [945, 167] on input "Destinataire *" at bounding box center [1068, 169] width 477 height 39
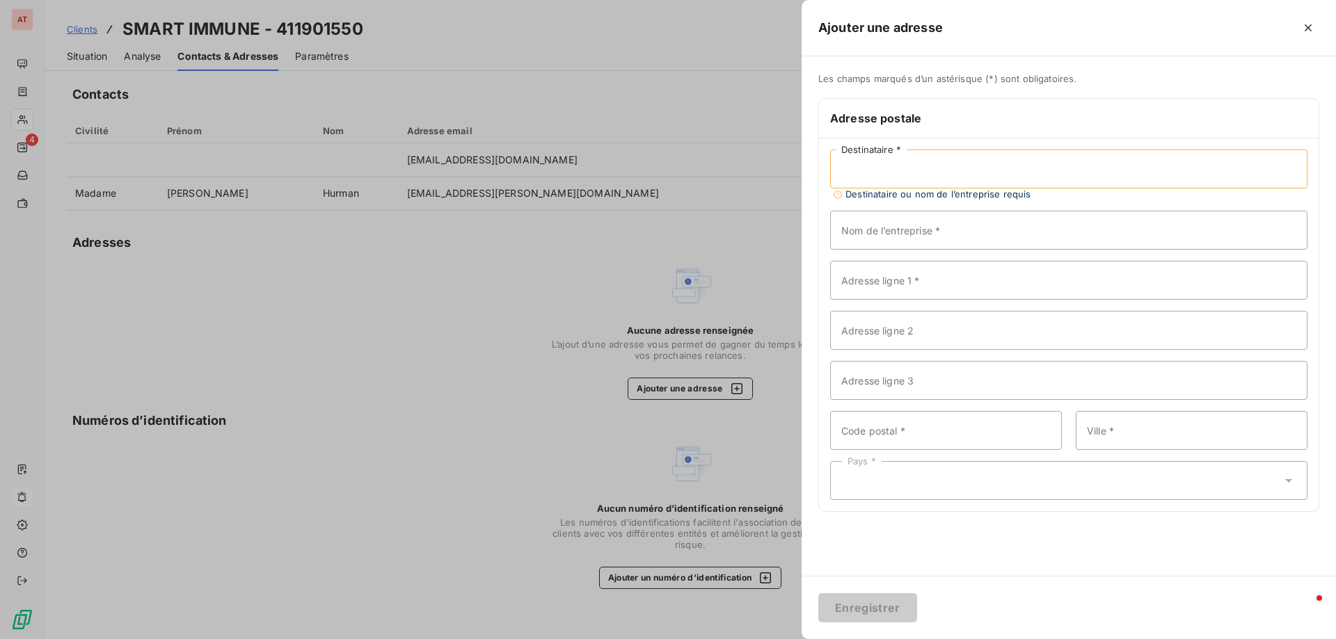
click at [936, 172] on input "Destinataire *" at bounding box center [1068, 169] width 477 height 39
click at [872, 231] on input "Nom de l’entreprise *" at bounding box center [1068, 230] width 477 height 39
paste input "MeiraGTx Cell Therapies"
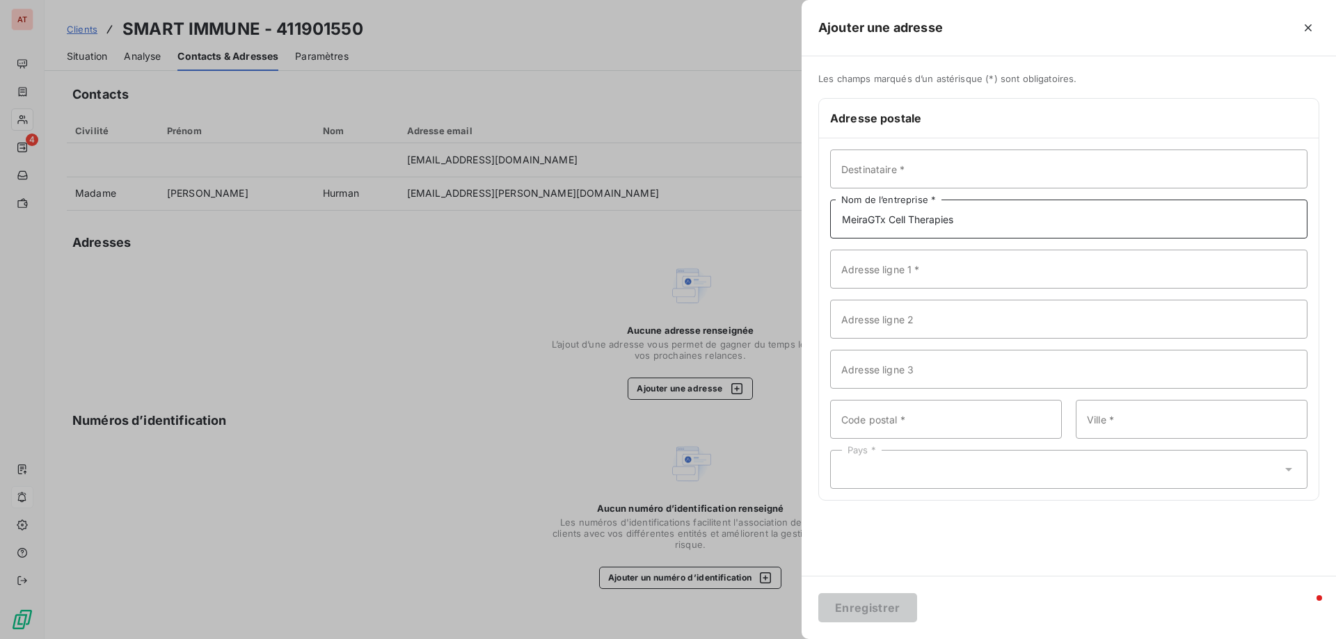
type input "MeiraGTx Cell Therapies"
click at [895, 265] on input "Adresse ligne 1 *" at bounding box center [1068, 269] width 477 height 39
click at [861, 264] on input "Adresse ligne 1 *" at bounding box center [1068, 269] width 477 height 39
paste input "3 boulevard de Sébastopol"
type input "3 boulevard de Sébastopol"
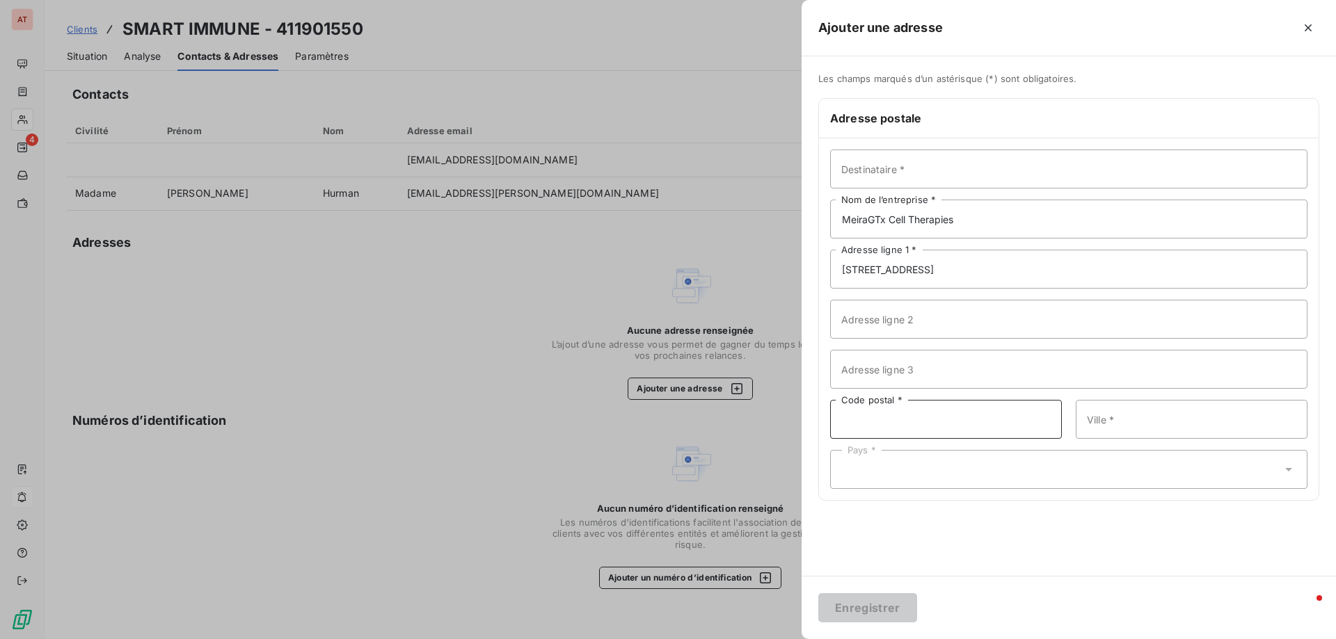
click at [907, 424] on input "Code postal *" at bounding box center [946, 419] width 232 height 39
type input "75001"
click at [1163, 414] on input "Ville *" at bounding box center [1192, 419] width 232 height 39
type input "PARIS"
type input "France"
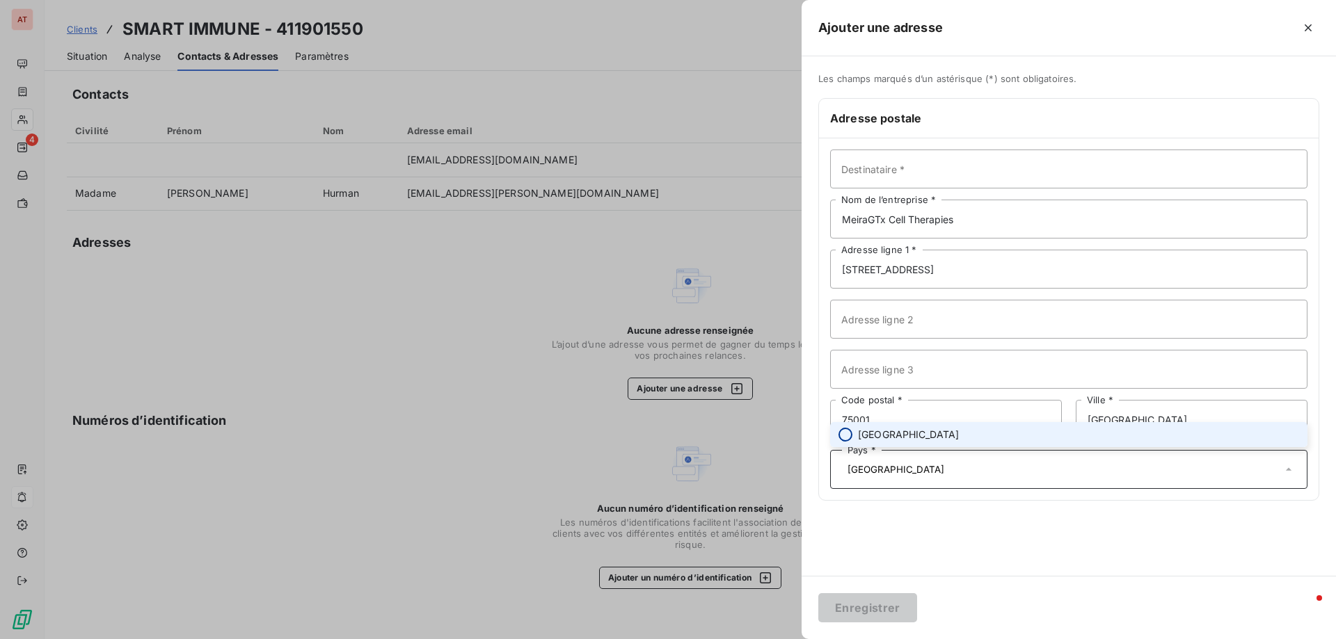
click at [844, 440] on input "radio" at bounding box center [845, 435] width 14 height 14
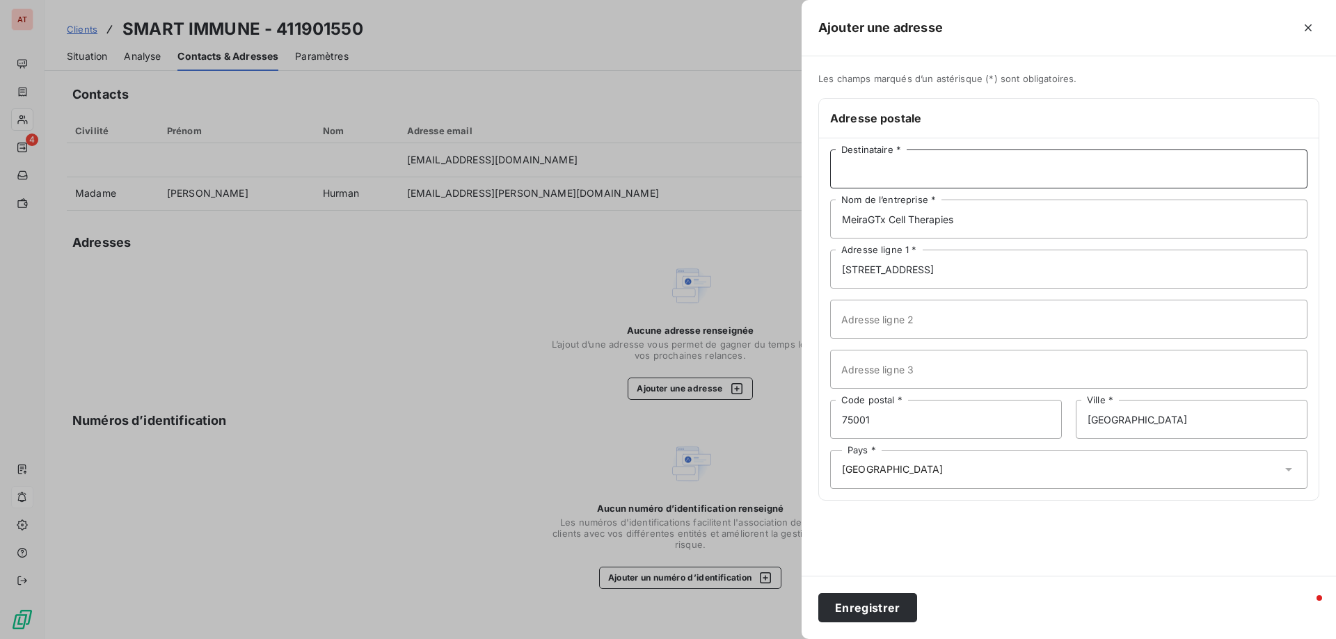
click at [898, 161] on input "Destinataire *" at bounding box center [1068, 169] width 477 height 39
click at [907, 179] on input "Destinataire *" at bounding box center [1068, 169] width 477 height 39
paste input "Marie Christine HURMAN"
type input "Marie Christine HURMAN"
click at [878, 609] on button "Enregistrer" at bounding box center [867, 607] width 99 height 29
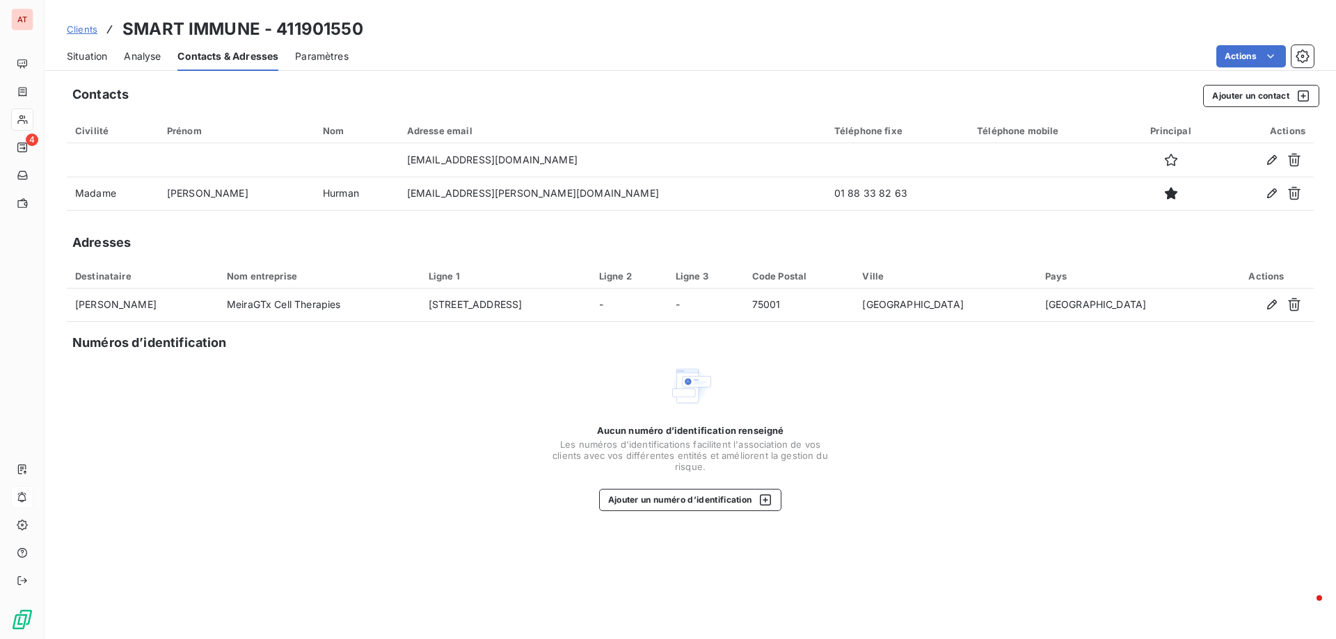
click at [157, 54] on span "Analyse" at bounding box center [142, 56] width 37 height 14
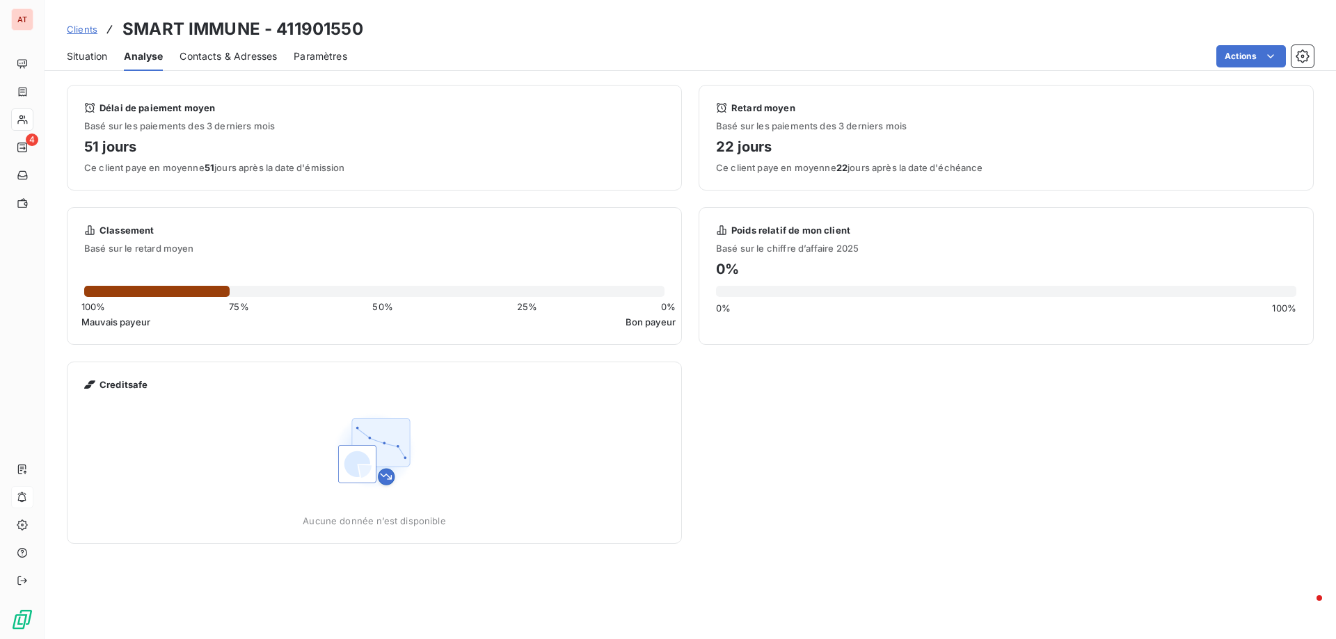
click at [76, 55] on span "Situation" at bounding box center [87, 56] width 40 height 14
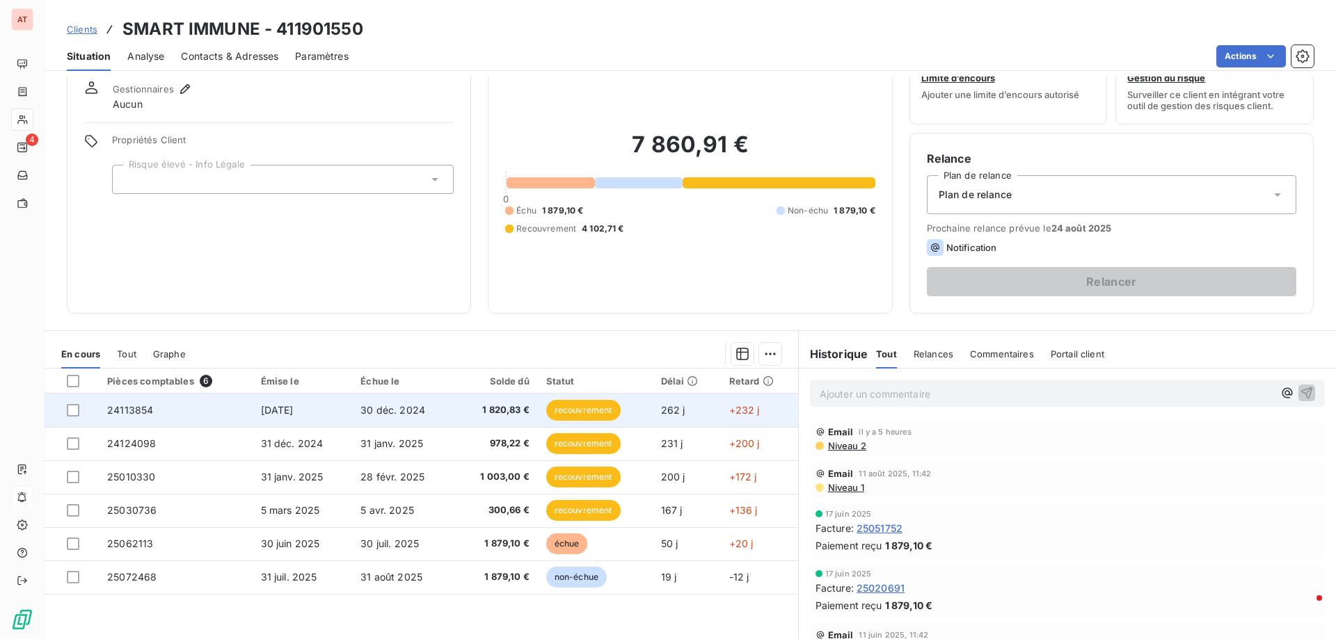
scroll to position [88, 0]
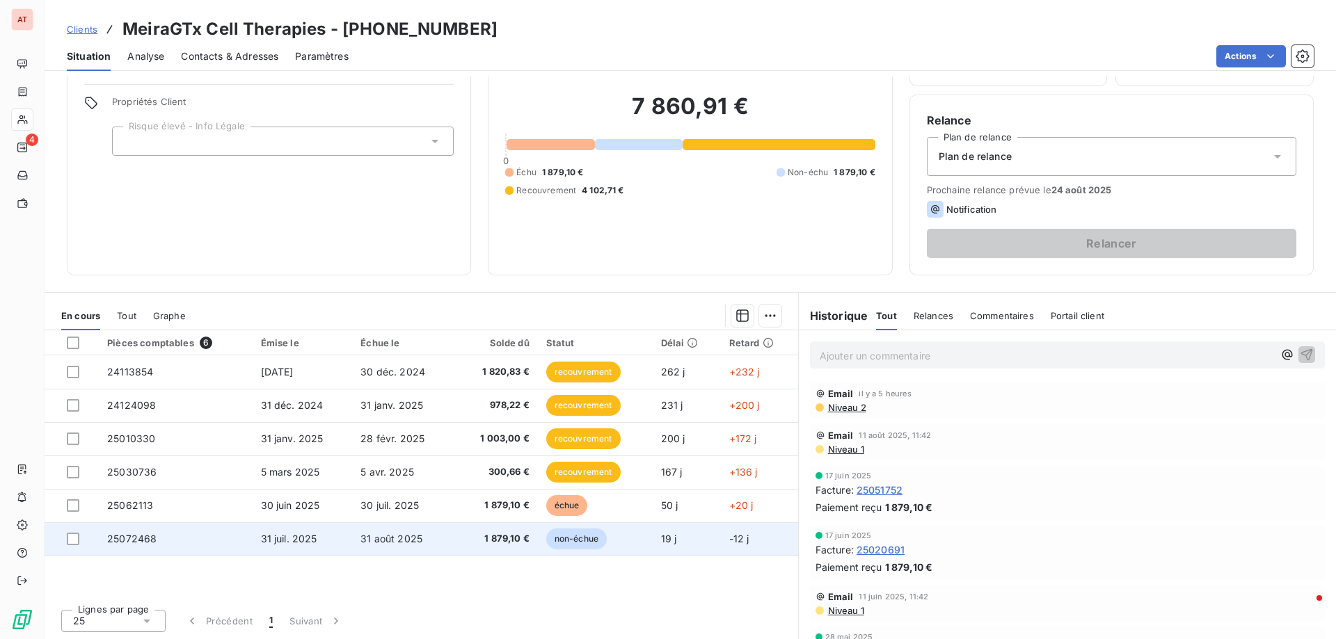
scroll to position [88, 0]
click at [122, 533] on span "25072468" at bounding box center [131, 538] width 49 height 12
